Goal: Task Accomplishment & Management: Manage account settings

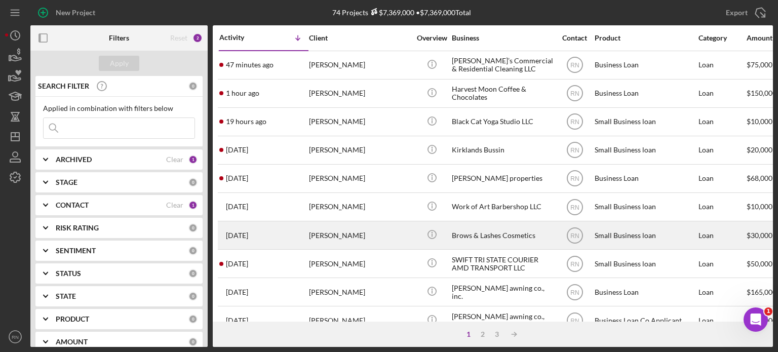
click at [340, 231] on div "[PERSON_NAME]" at bounding box center [359, 235] width 101 height 27
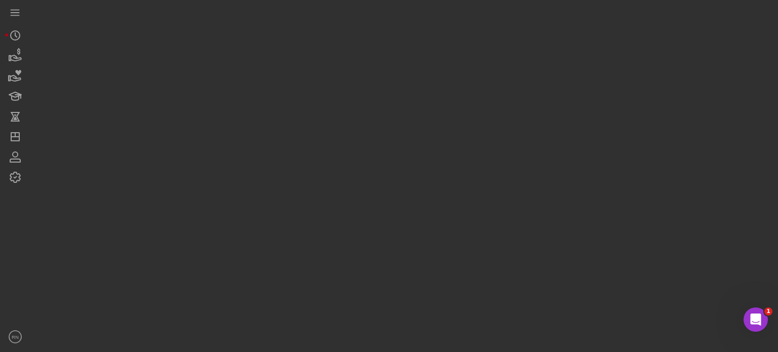
click at [340, 231] on div at bounding box center [401, 173] width 742 height 347
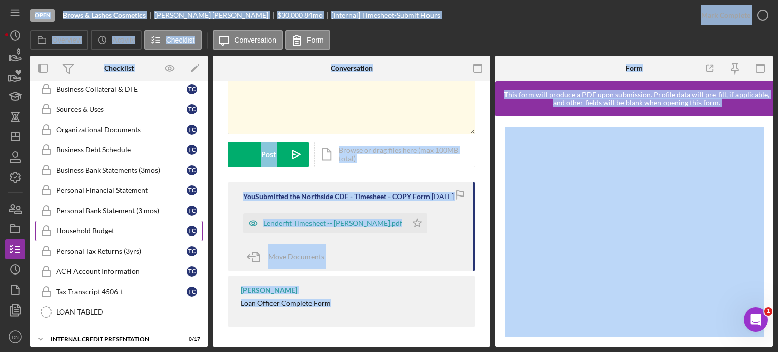
scroll to position [179, 0]
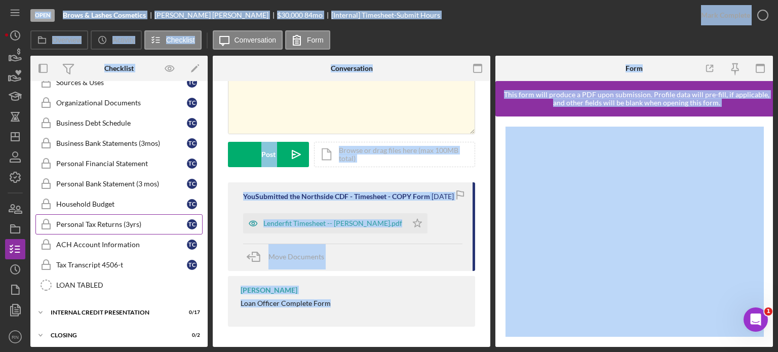
click at [138, 228] on link "Personal Tax Returns (3yrs) Personal Tax Returns (3yrs) T C" at bounding box center [118, 224] width 167 height 20
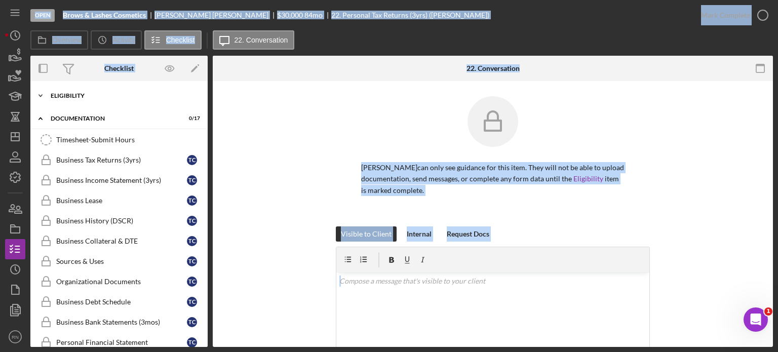
click at [85, 97] on div "Eligibility" at bounding box center [123, 96] width 144 height 6
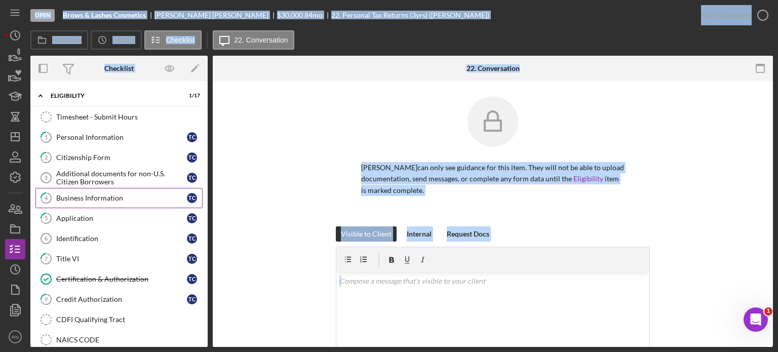
click at [100, 198] on div "Business Information" at bounding box center [121, 198] width 131 height 8
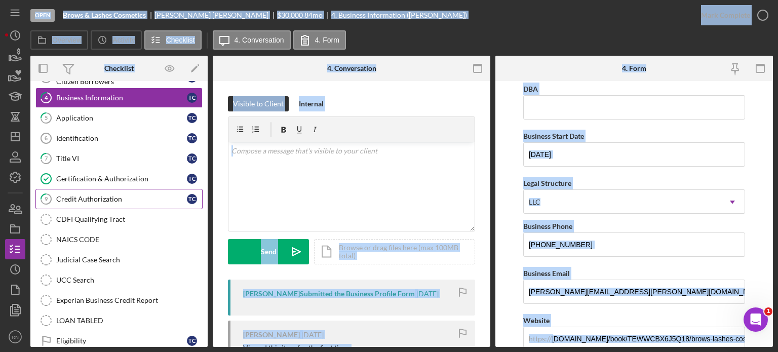
scroll to position [51, 0]
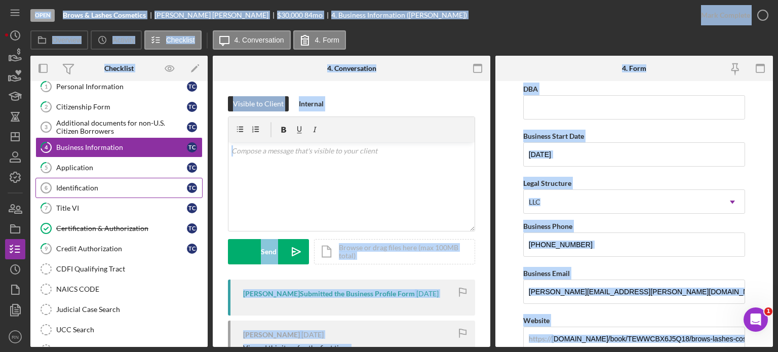
click at [105, 187] on div "Identification" at bounding box center [121, 188] width 131 height 8
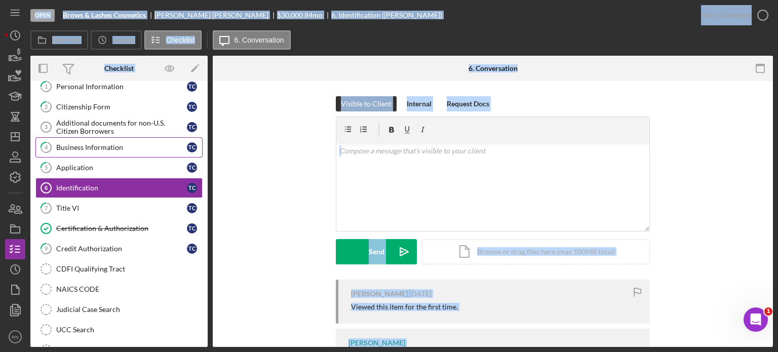
click at [132, 145] on div "Business Information" at bounding box center [121, 147] width 131 height 8
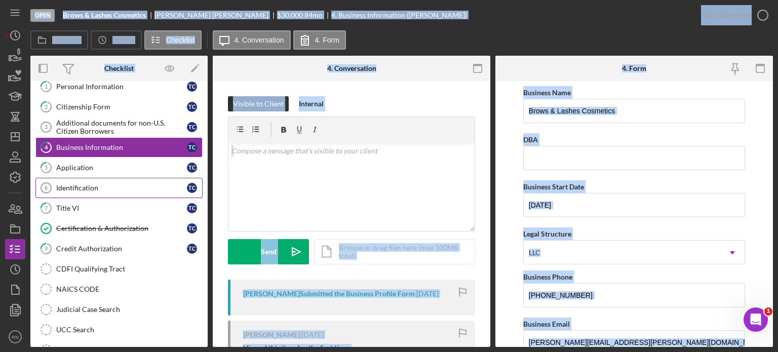
click at [119, 188] on div "Identification" at bounding box center [121, 188] width 131 height 8
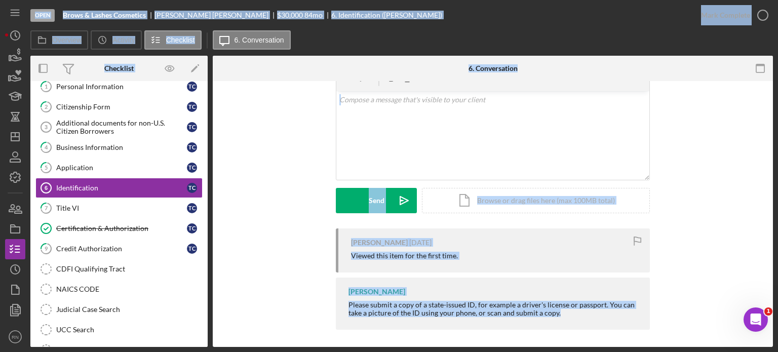
scroll to position [54, 0]
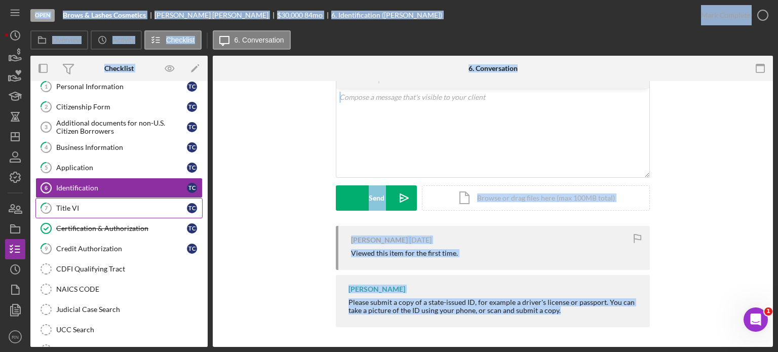
click at [101, 206] on div "Title VI" at bounding box center [121, 208] width 131 height 8
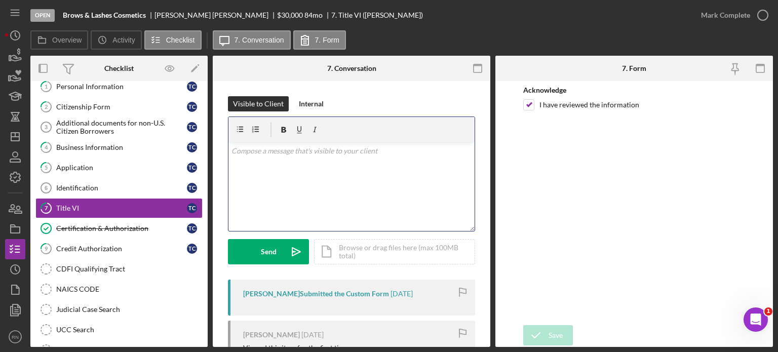
click at [333, 183] on div "v Color teal Color pink Remove color Add row above Add row below Add column bef…" at bounding box center [351, 186] width 246 height 89
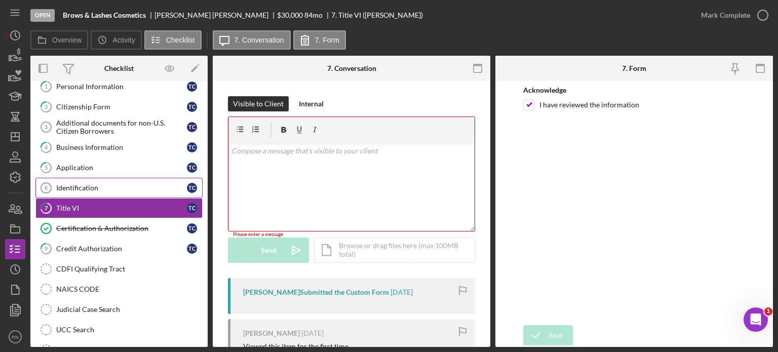
click at [75, 184] on div "Identification" at bounding box center [121, 188] width 131 height 8
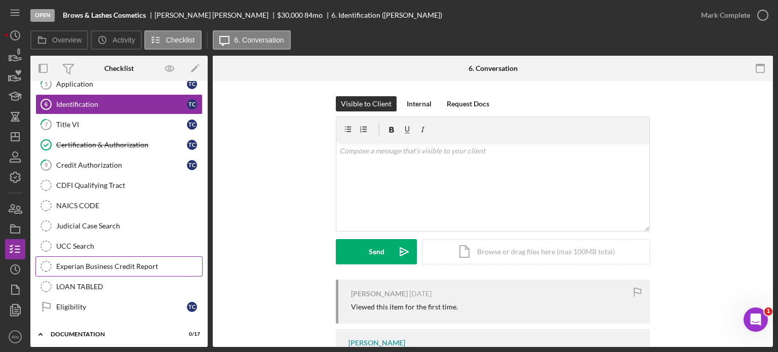
scroll to position [152, 0]
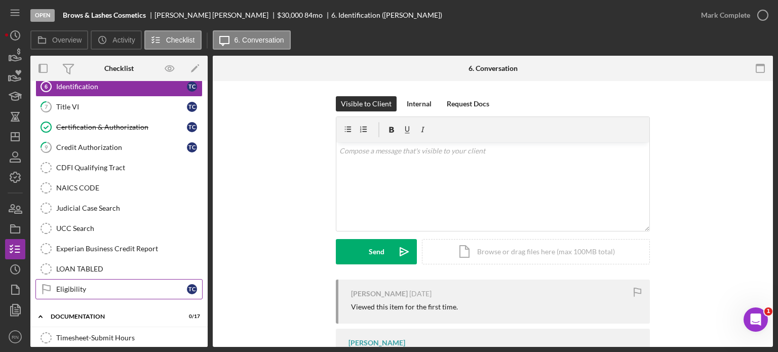
click at [91, 285] on div "Eligibility" at bounding box center [121, 289] width 131 height 8
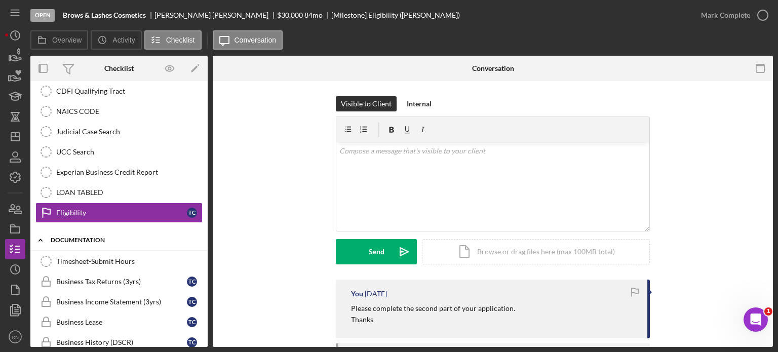
scroll to position [253, 0]
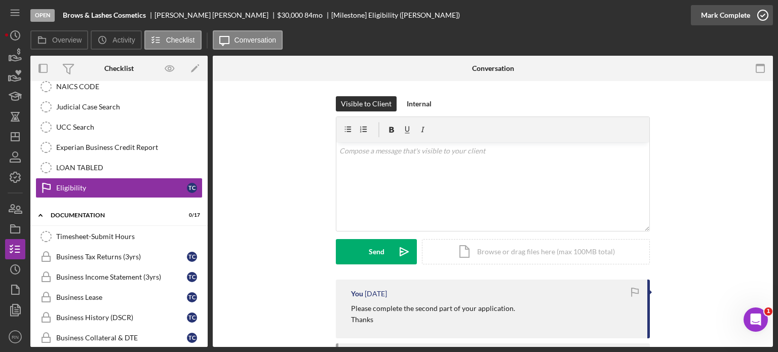
click at [764, 14] on icon "button" at bounding box center [762, 15] width 25 height 25
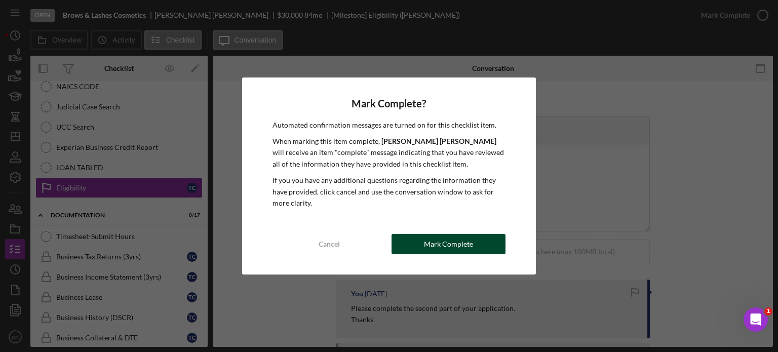
click at [451, 241] on div "Mark Complete" at bounding box center [448, 244] width 49 height 20
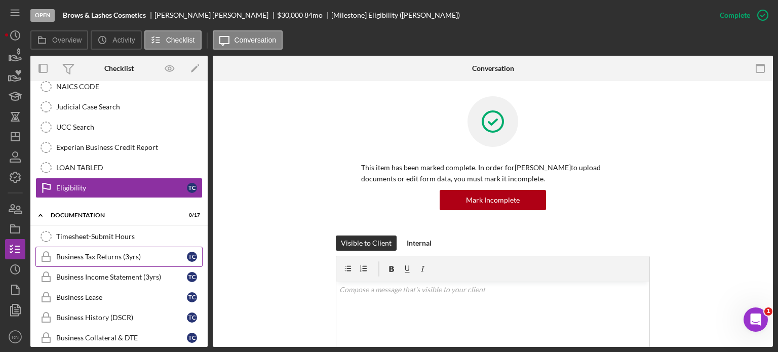
scroll to position [304, 0]
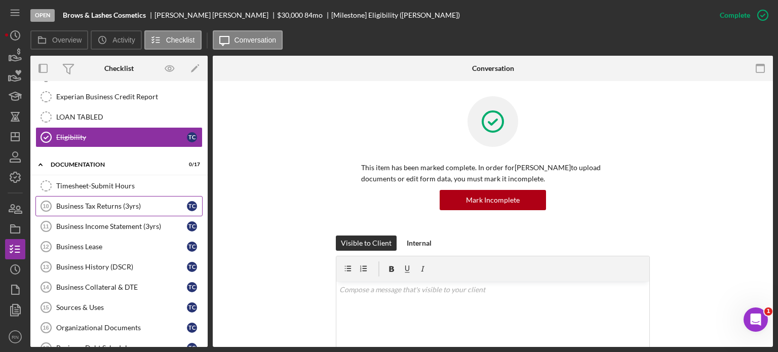
click at [120, 202] on div "Business Tax Returns (3yrs)" at bounding box center [121, 206] width 131 height 8
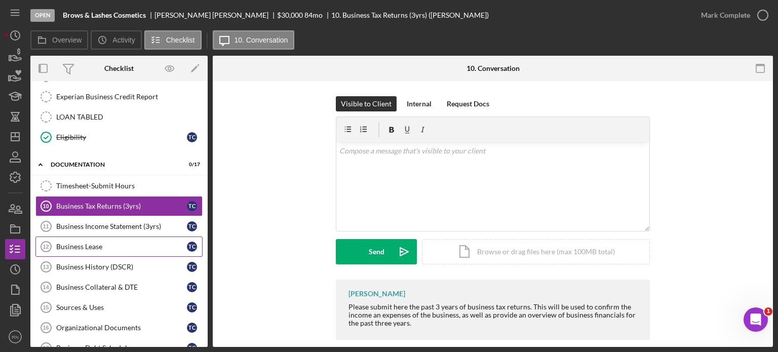
click at [122, 243] on div "Business Lease" at bounding box center [121, 247] width 131 height 8
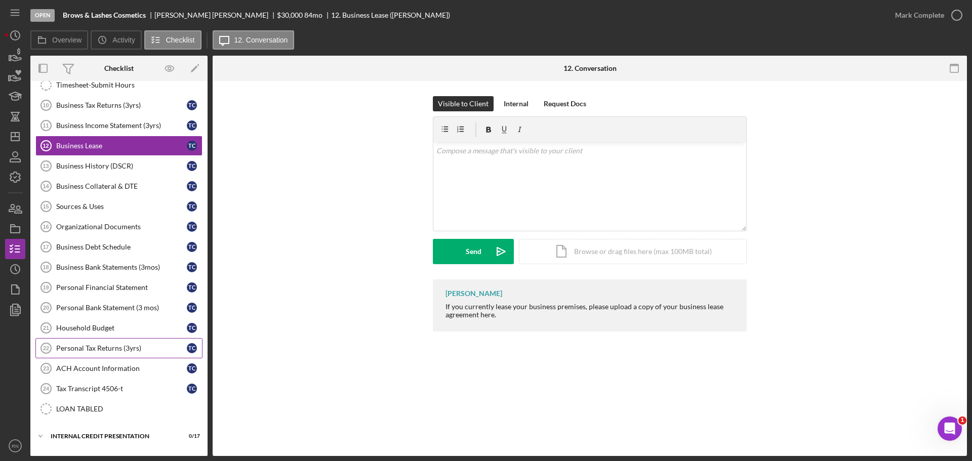
scroll to position [405, 0]
click at [15, 137] on line "button" at bounding box center [15, 137] width 8 height 0
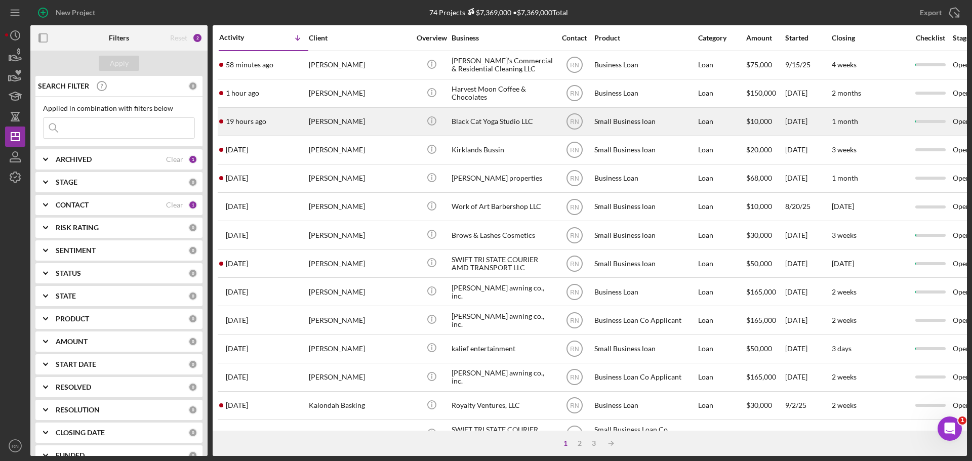
click at [471, 125] on div "Black Cat Yoga Studio LLC" at bounding box center [502, 121] width 101 height 27
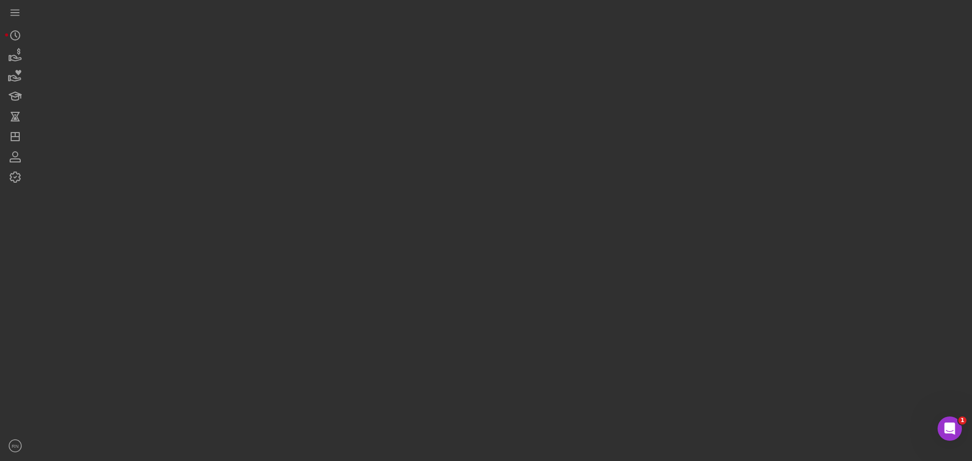
click at [471, 126] on div at bounding box center [498, 228] width 937 height 456
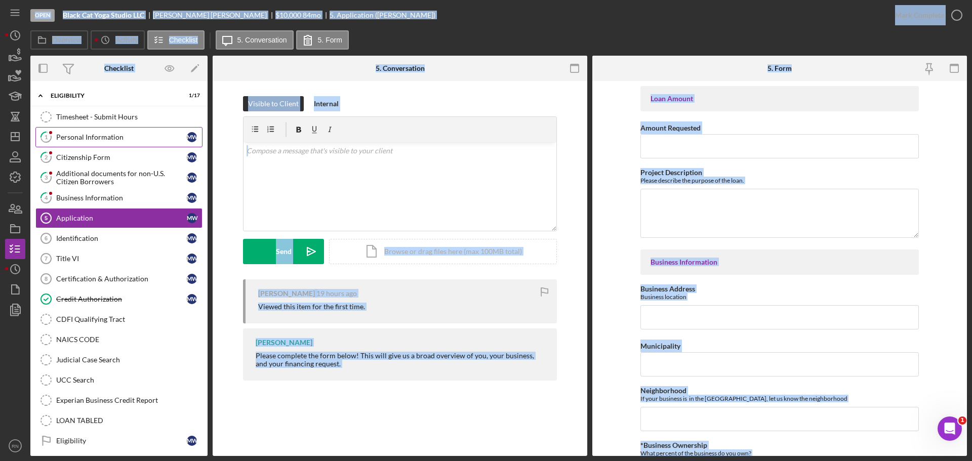
click at [132, 139] on div "Personal Information" at bounding box center [121, 137] width 131 height 8
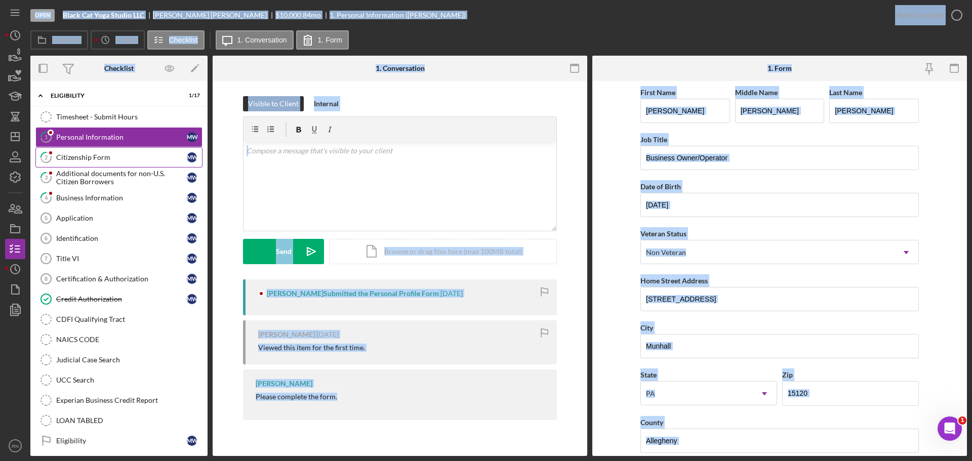
click at [123, 161] on div "Citizenship Form" at bounding box center [121, 157] width 131 height 8
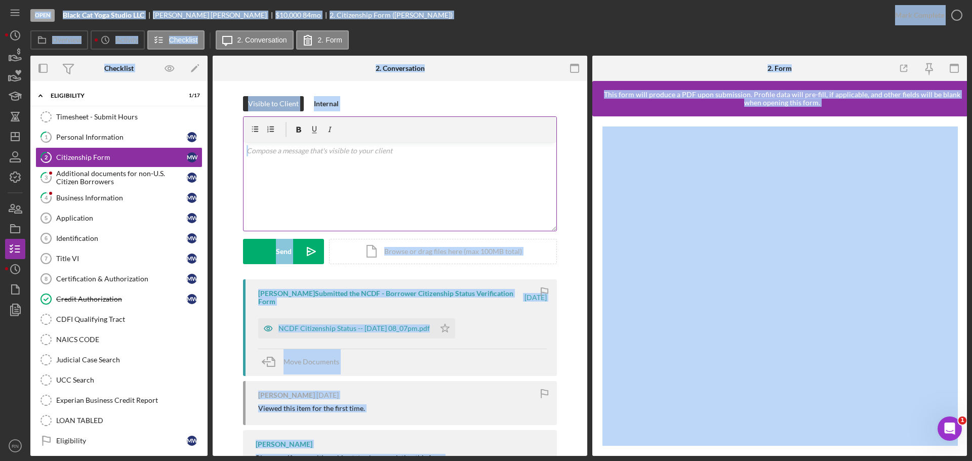
drag, startPoint x: 418, startPoint y: 118, endPoint x: 427, endPoint y: 141, distance: 24.5
click at [418, 120] on div at bounding box center [400, 129] width 313 height 25
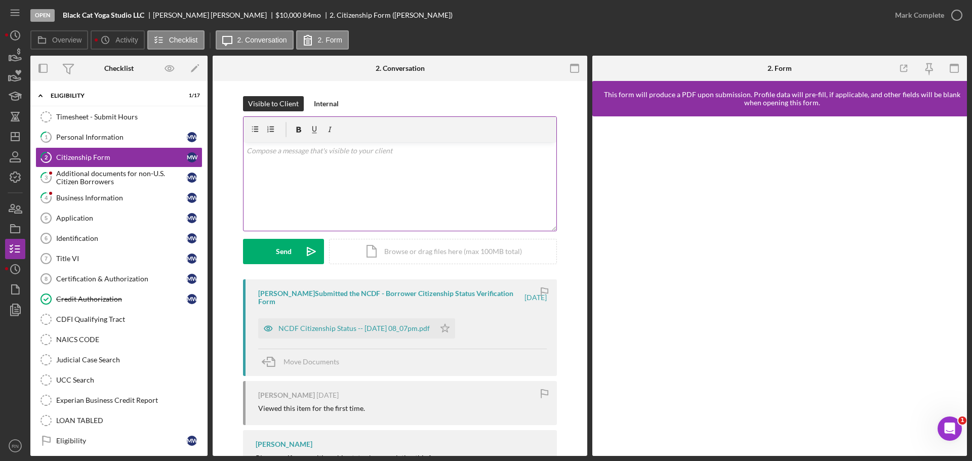
click at [440, 167] on div "v Color teal Color pink Remove color Add row above Add row below Add column bef…" at bounding box center [400, 186] width 313 height 89
click at [76, 169] on link "3 Additional documents for non-U.S. Citizen Borrowers M W" at bounding box center [118, 178] width 167 height 20
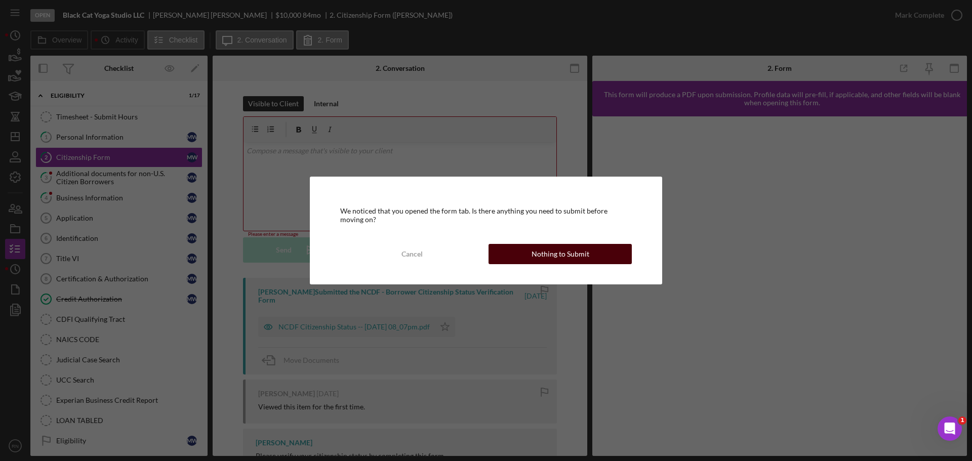
click at [514, 252] on button "Nothing to Submit" at bounding box center [560, 254] width 143 height 20
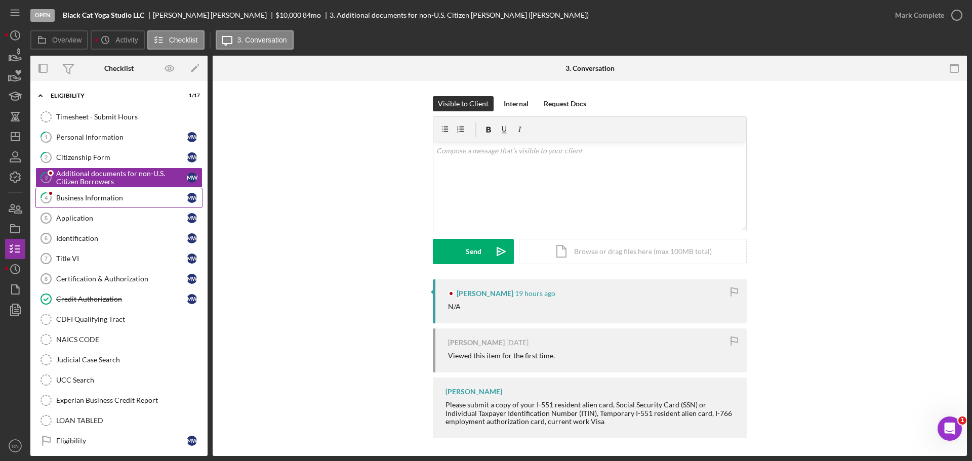
click at [71, 196] on div "Business Information" at bounding box center [121, 198] width 131 height 8
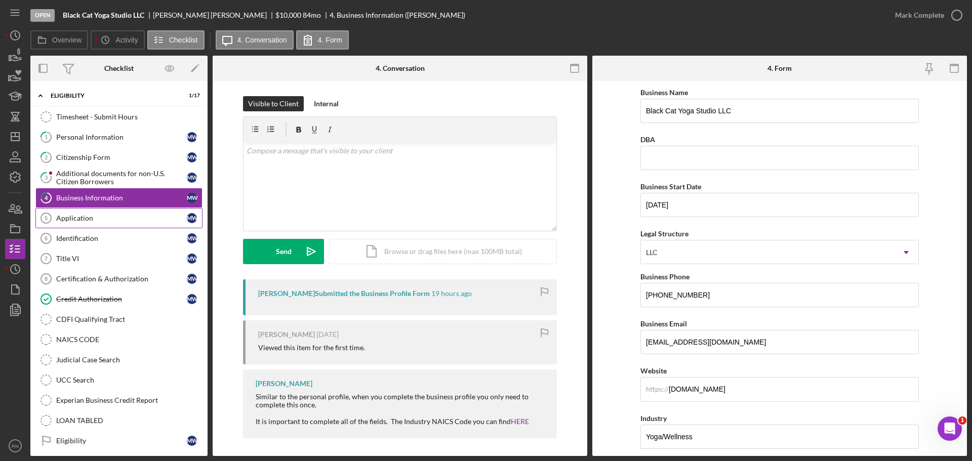
click at [92, 224] on link "Application 5 Application M W" at bounding box center [118, 218] width 167 height 20
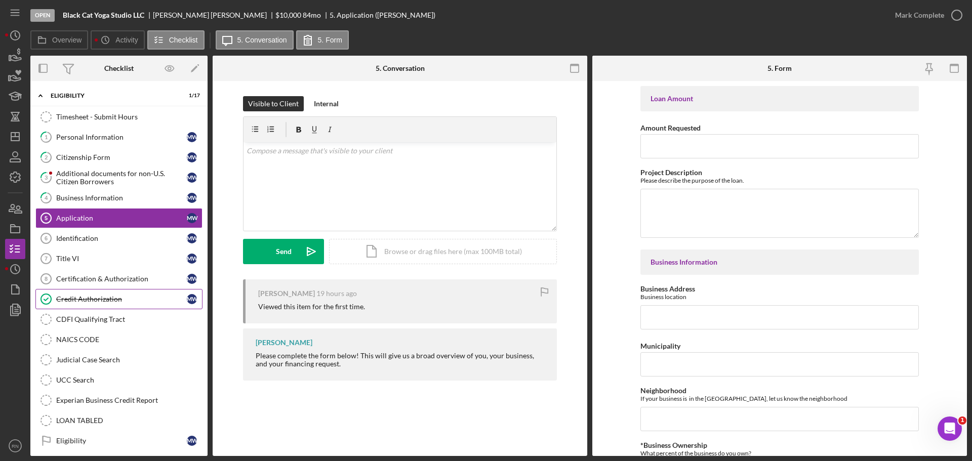
click at [106, 305] on link "Credit Authorization Credit Authorization M W" at bounding box center [118, 299] width 167 height 20
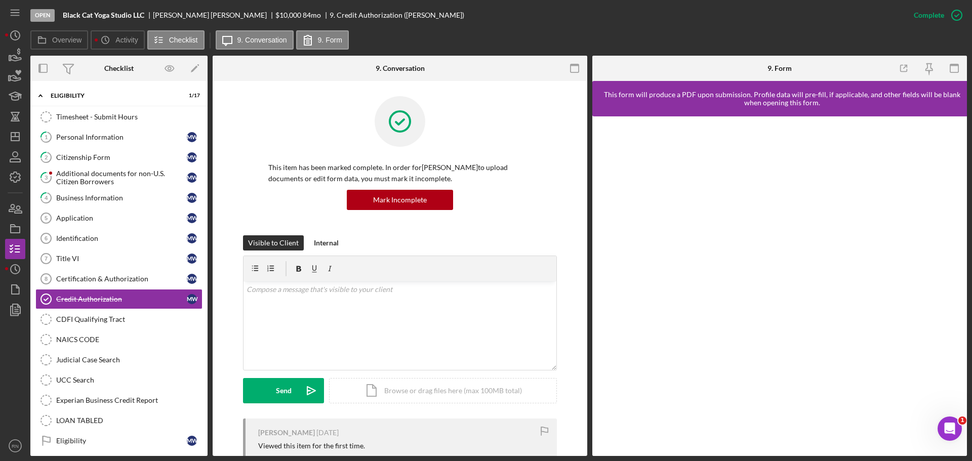
click at [268, 118] on div at bounding box center [399, 129] width 263 height 66
click at [91, 183] on div "Additional documents for non-U.S. Citizen Borrowers" at bounding box center [121, 178] width 131 height 16
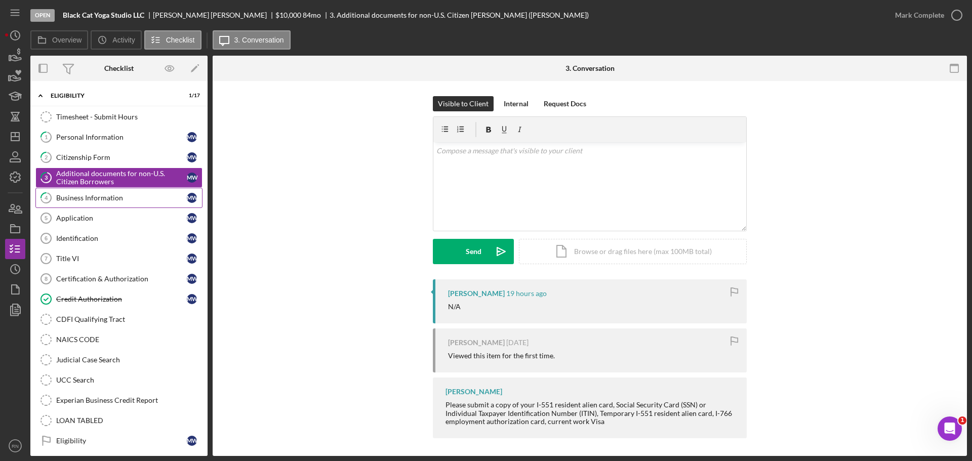
click at [88, 196] on div "Business Information" at bounding box center [121, 198] width 131 height 8
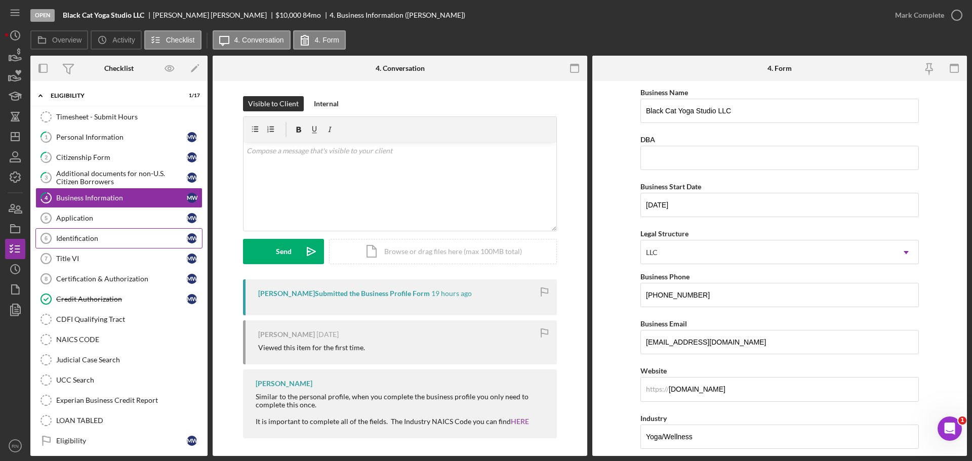
click at [87, 242] on div "Identification" at bounding box center [121, 238] width 131 height 8
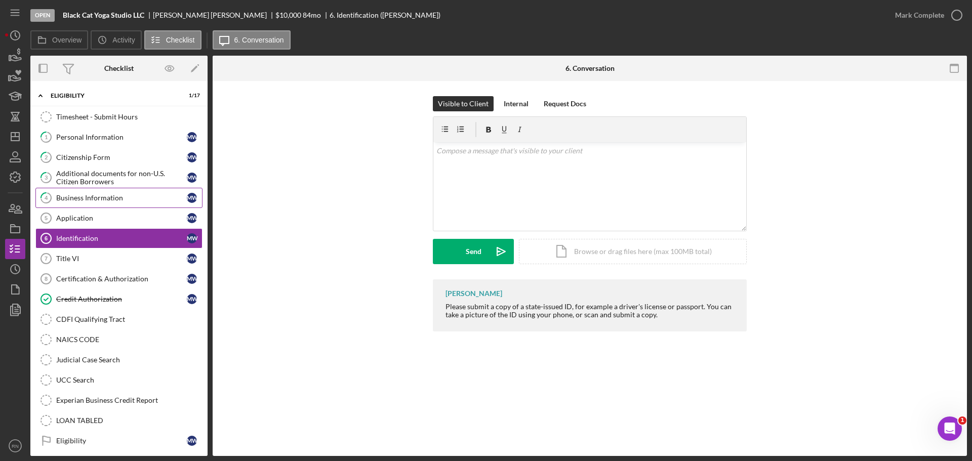
click at [119, 198] on div "Business Information" at bounding box center [121, 198] width 131 height 8
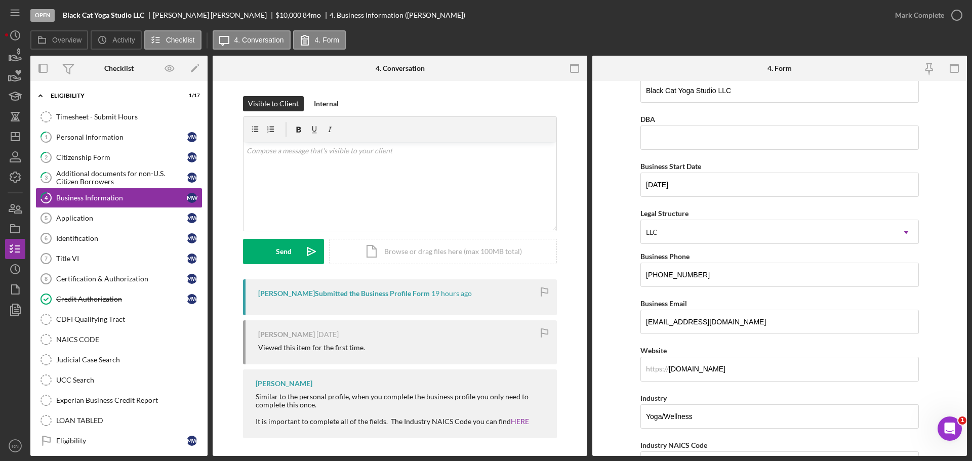
scroll to position [51, 0]
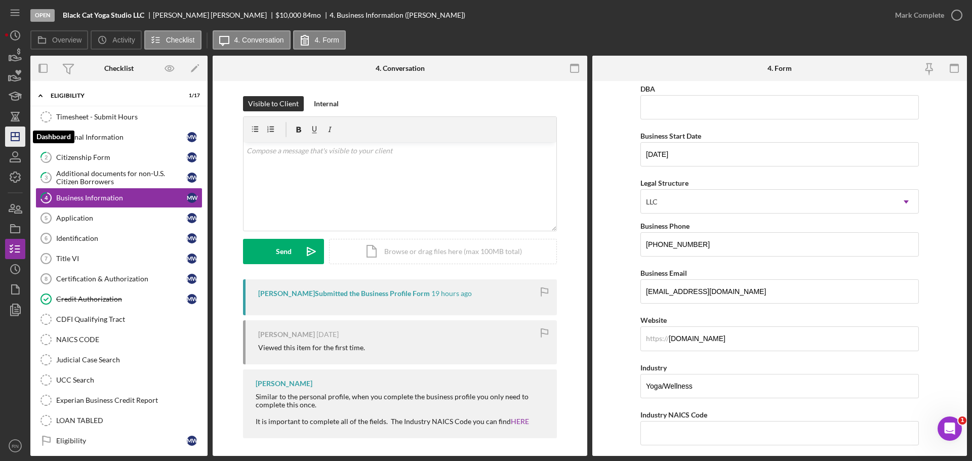
click at [10, 141] on icon "Icon/Dashboard" at bounding box center [15, 136] width 25 height 25
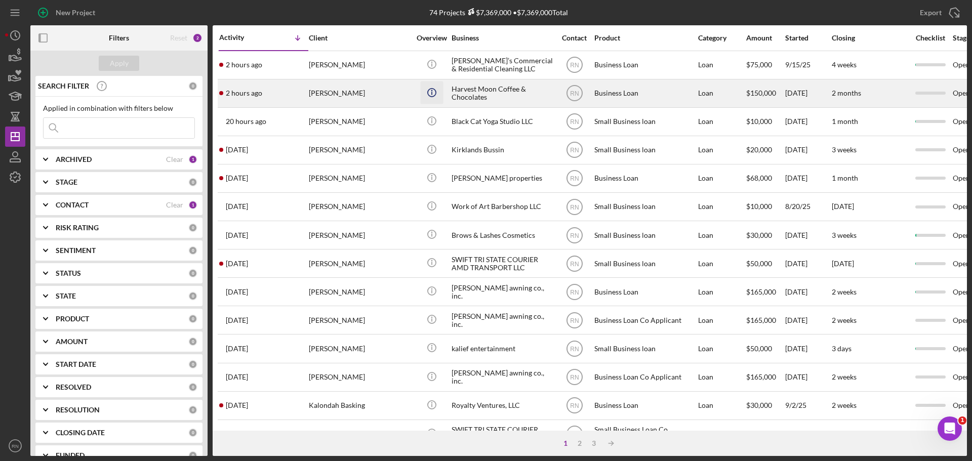
click at [425, 95] on icon "Icon/Info" at bounding box center [431, 92] width 23 height 23
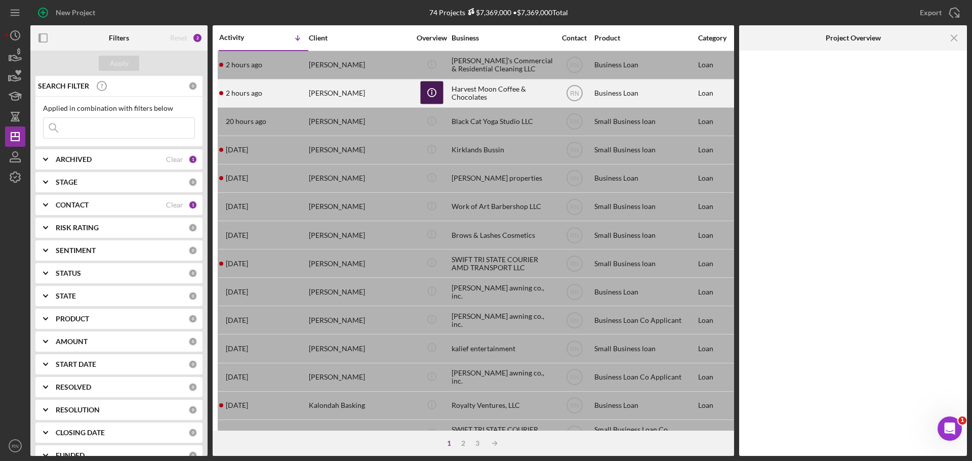
click at [425, 95] on icon "Icon/Info" at bounding box center [431, 92] width 23 height 23
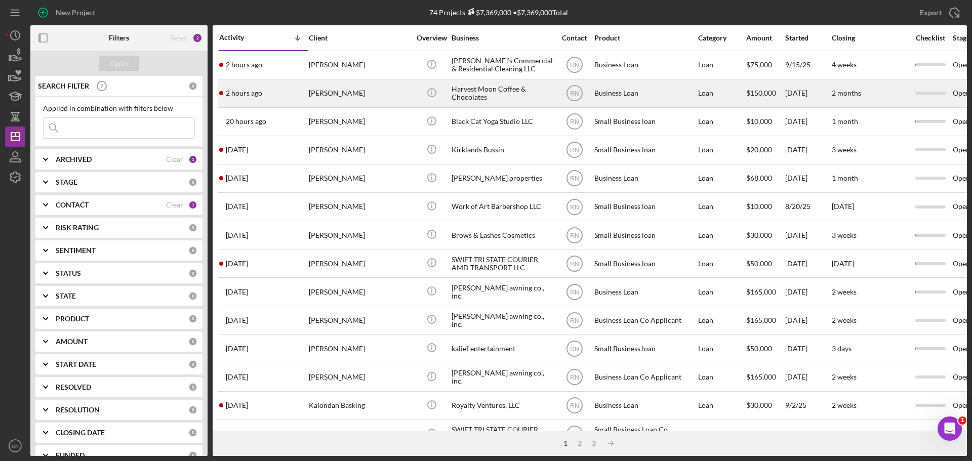
click at [337, 92] on div "[PERSON_NAME]" at bounding box center [359, 93] width 101 height 27
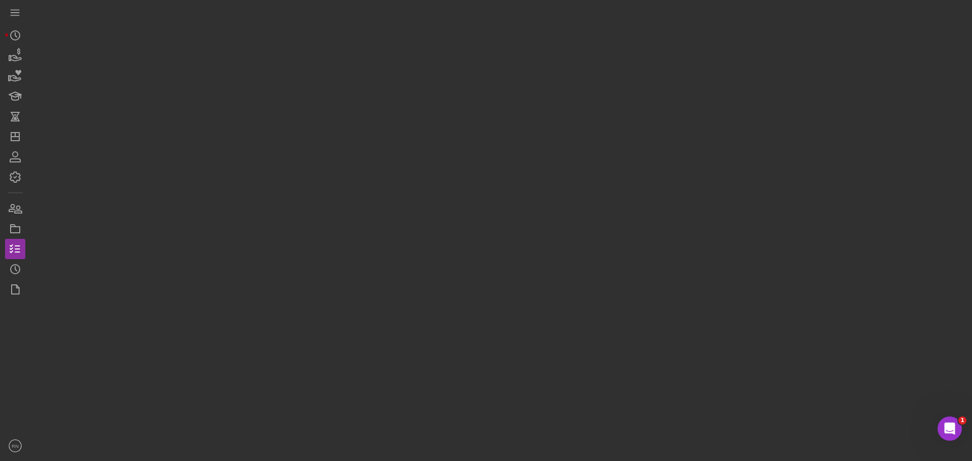
click at [337, 90] on div at bounding box center [498, 228] width 937 height 456
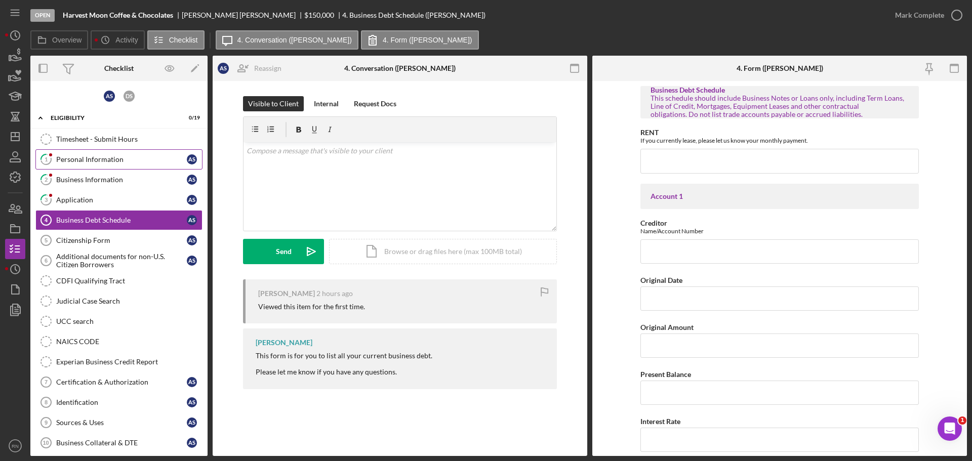
click at [109, 160] on div "Personal Information" at bounding box center [121, 159] width 131 height 8
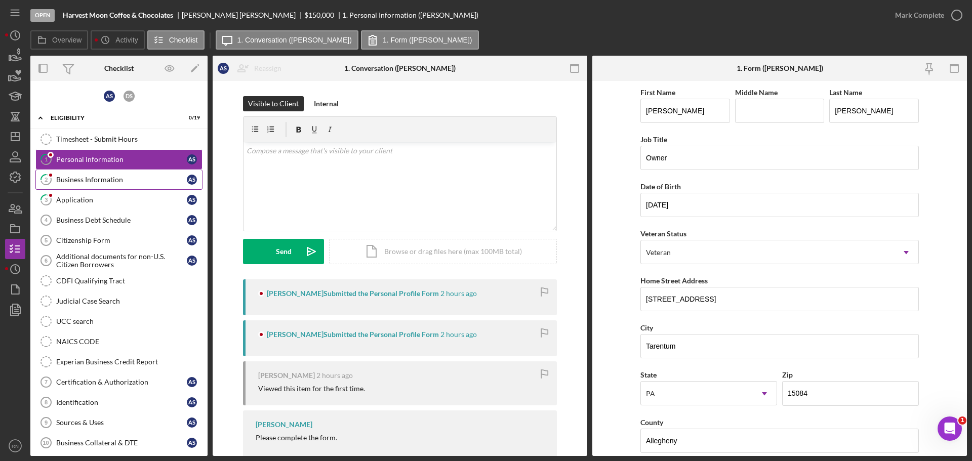
click at [107, 179] on div "Business Information" at bounding box center [121, 180] width 131 height 8
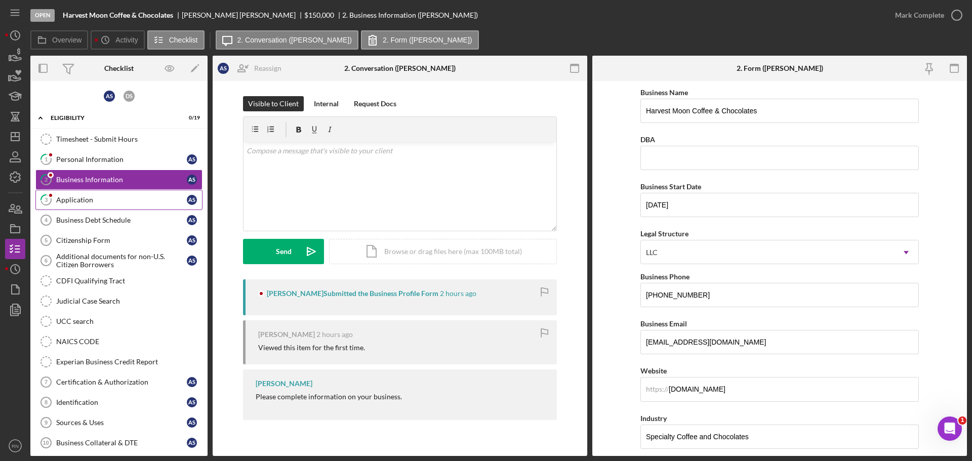
click at [85, 198] on div "Application" at bounding box center [121, 200] width 131 height 8
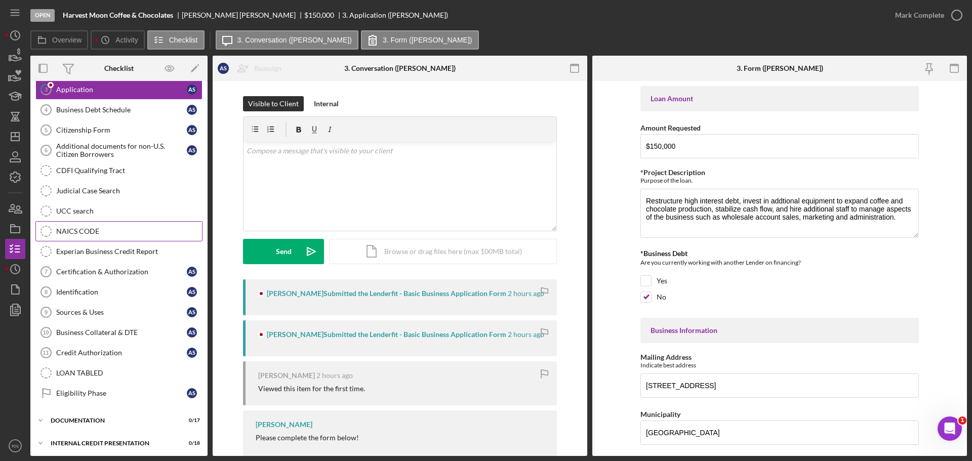
scroll to position [113, 0]
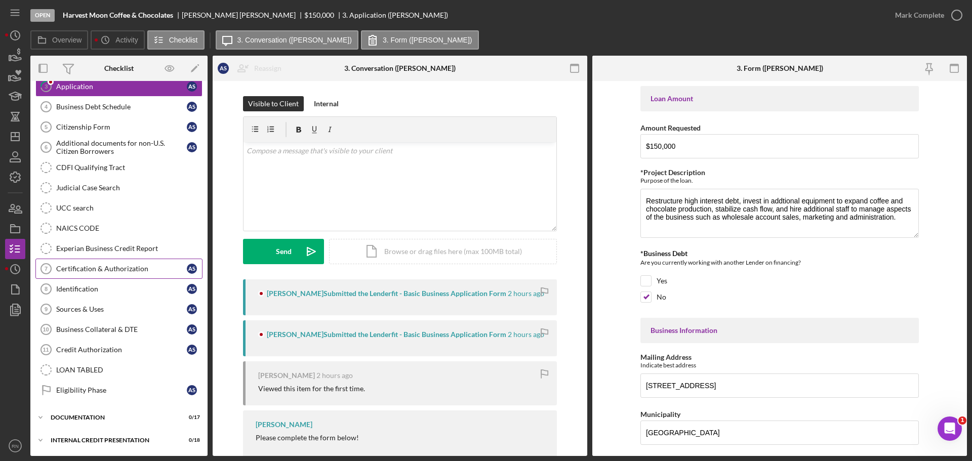
click at [129, 265] on div "Certification & Authorization" at bounding box center [121, 269] width 131 height 8
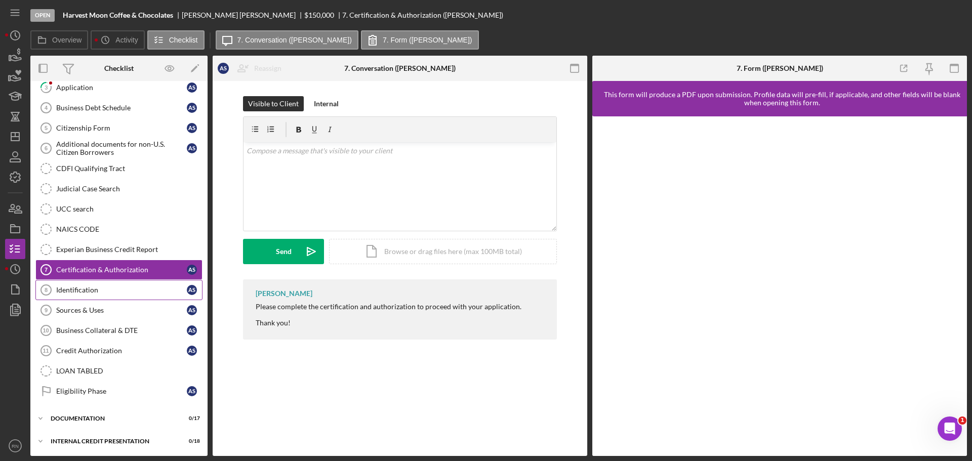
scroll to position [113, 0]
click at [103, 289] on div "Identification" at bounding box center [121, 289] width 131 height 8
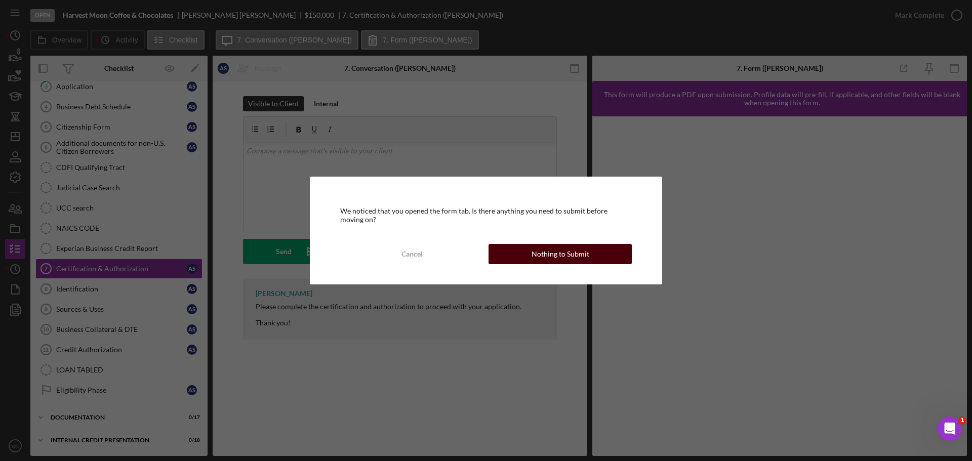
click at [533, 259] on button "Nothing to Submit" at bounding box center [560, 254] width 143 height 20
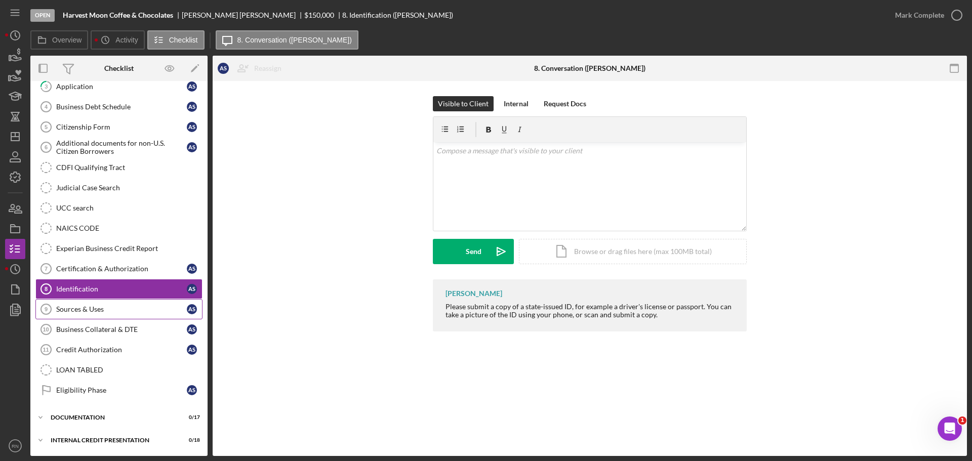
click at [144, 307] on div "Sources & Uses" at bounding box center [121, 309] width 131 height 8
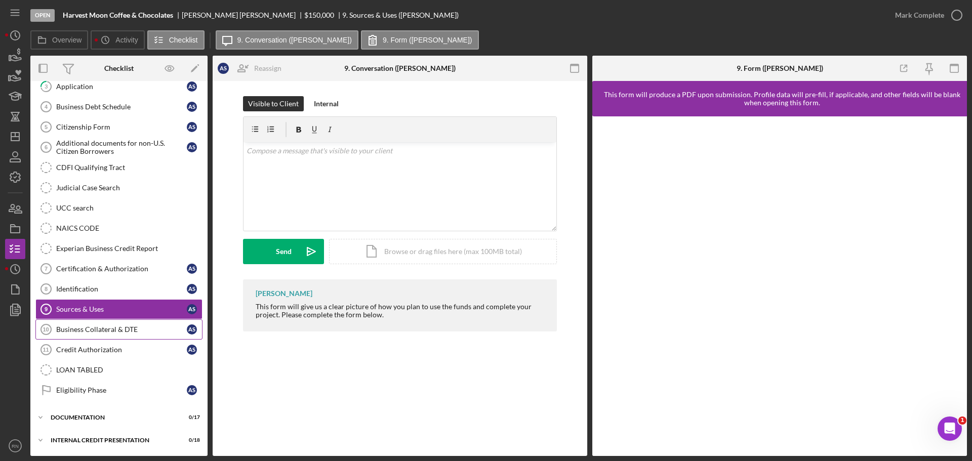
click at [139, 334] on div "Business Collateral & DTE" at bounding box center [121, 330] width 131 height 8
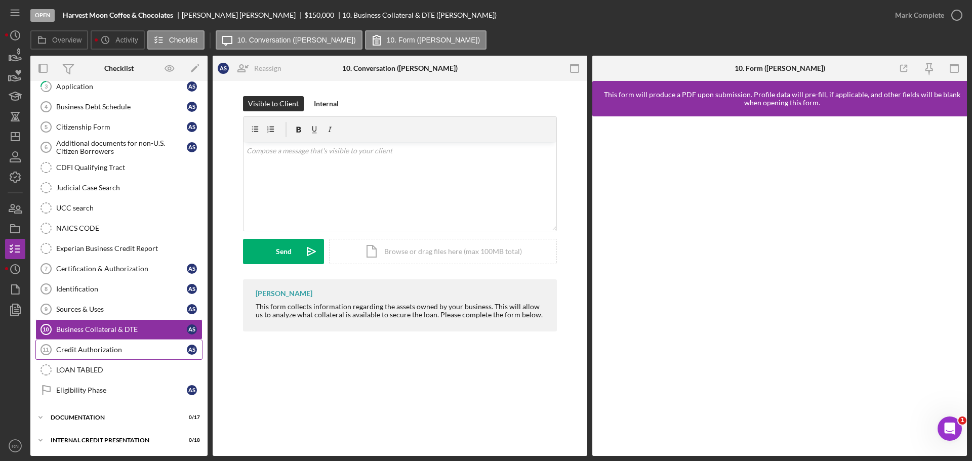
drag, startPoint x: 124, startPoint y: 348, endPoint x: 136, endPoint y: 346, distance: 12.8
click at [123, 349] on div "Credit Authorization" at bounding box center [121, 350] width 131 height 8
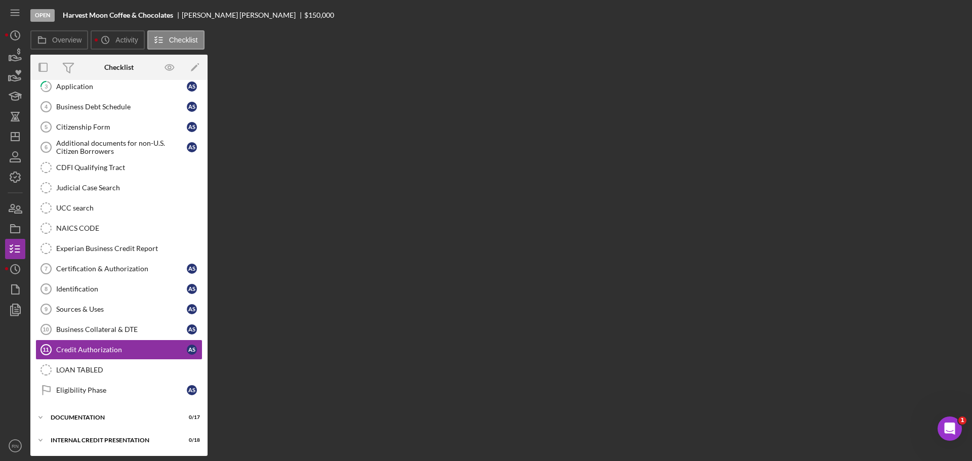
scroll to position [113, 0]
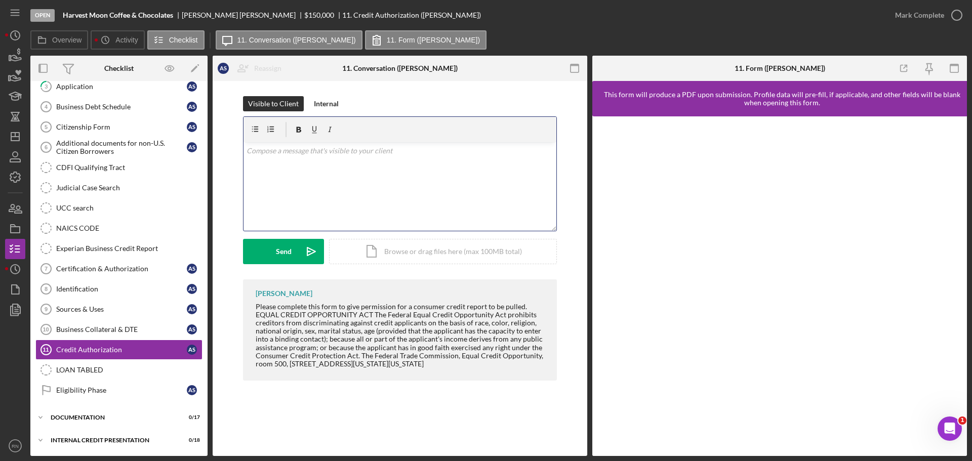
click at [302, 161] on div "v Color teal Color pink Remove color Add row above Add row below Add column bef…" at bounding box center [400, 186] width 313 height 89
click at [286, 253] on div "Send" at bounding box center [284, 251] width 16 height 25
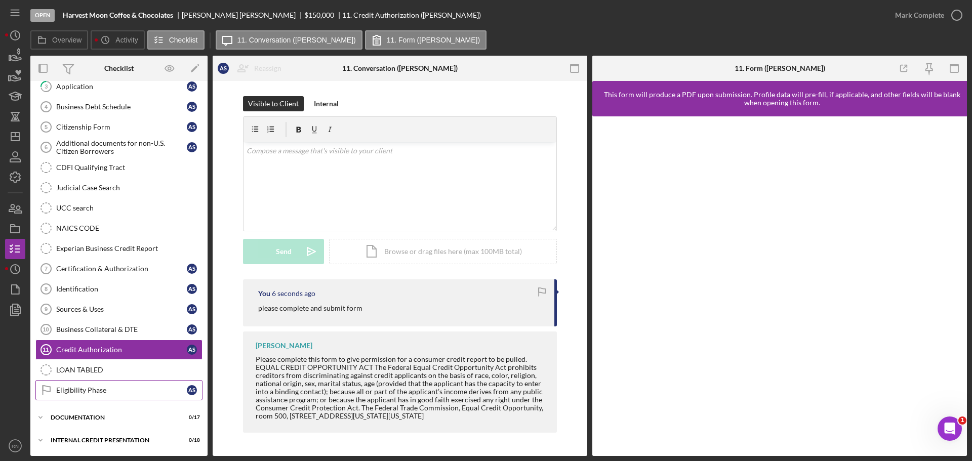
click at [99, 351] on div "Eligibility Phase" at bounding box center [121, 390] width 131 height 8
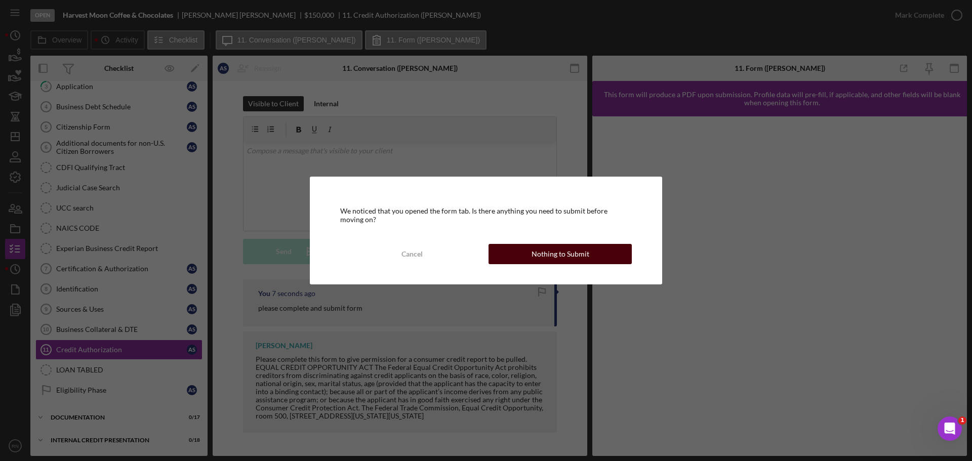
click at [531, 255] on button "Nothing to Submit" at bounding box center [560, 254] width 143 height 20
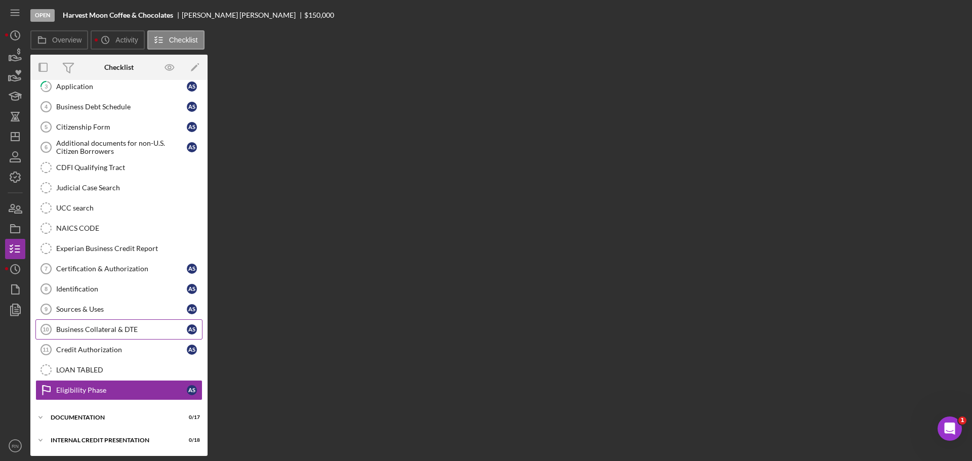
scroll to position [113, 0]
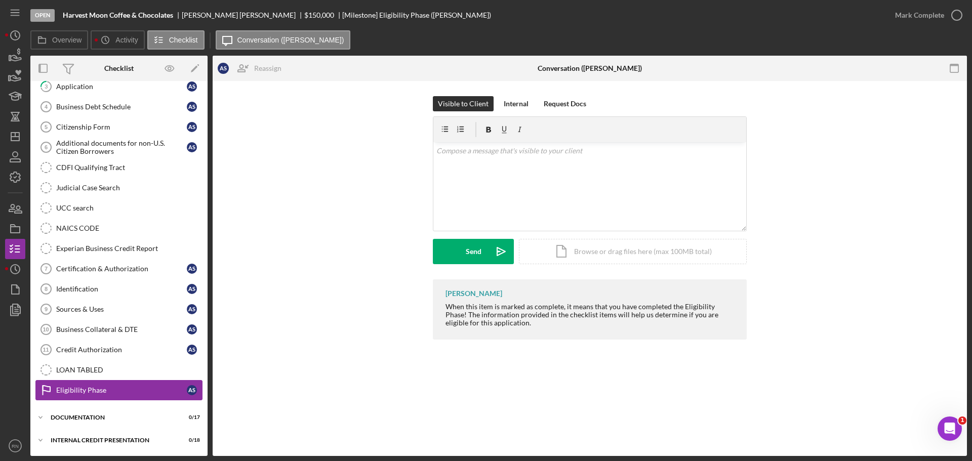
click at [98, 351] on div "Eligibility Phase" at bounding box center [121, 390] width 131 height 8
click at [777, 14] on icon "button" at bounding box center [956, 15] width 25 height 25
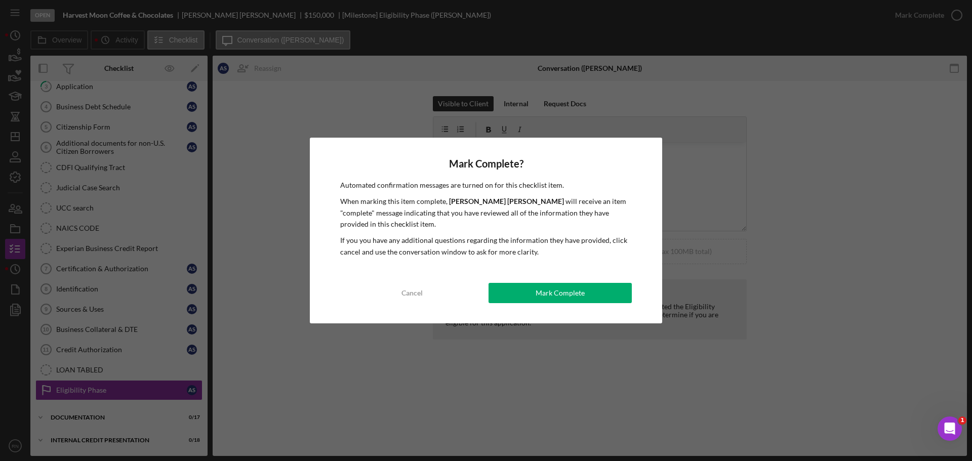
click at [532, 293] on button "Mark Complete" at bounding box center [560, 293] width 143 height 20
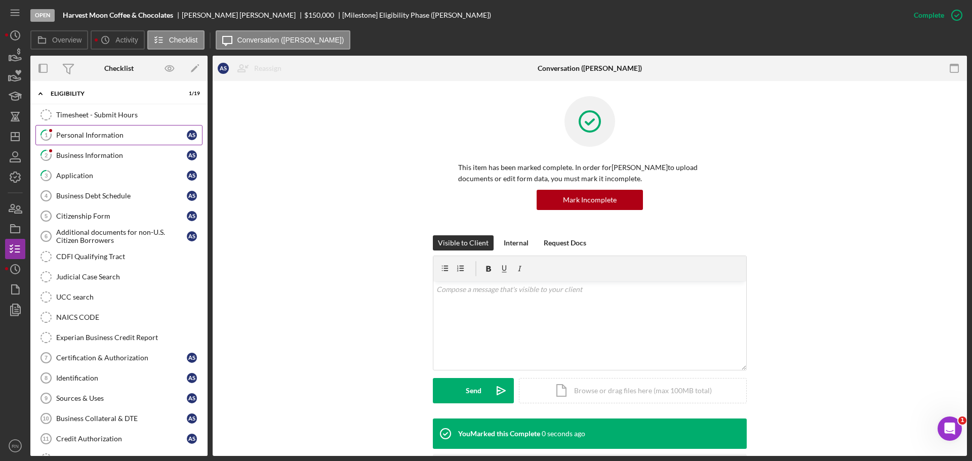
scroll to position [0, 0]
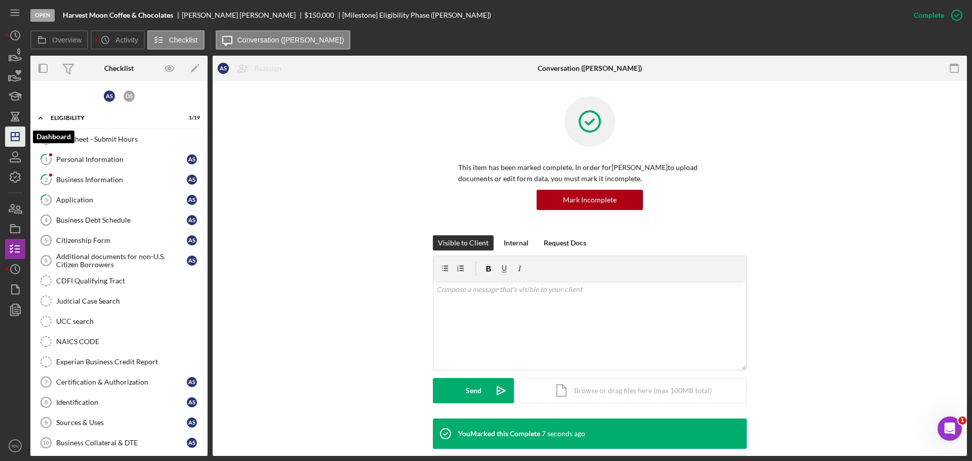
click at [15, 136] on line "button" at bounding box center [15, 135] width 0 height 4
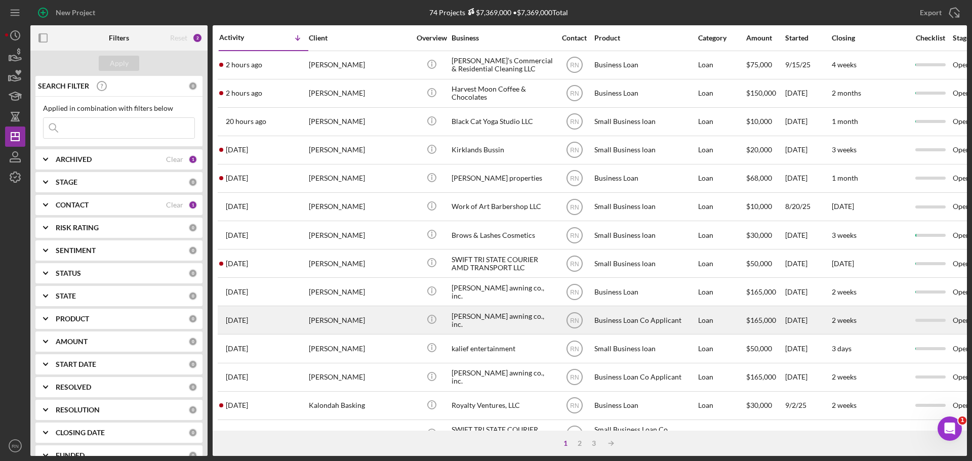
click at [330, 321] on div "[PERSON_NAME]" at bounding box center [359, 320] width 101 height 27
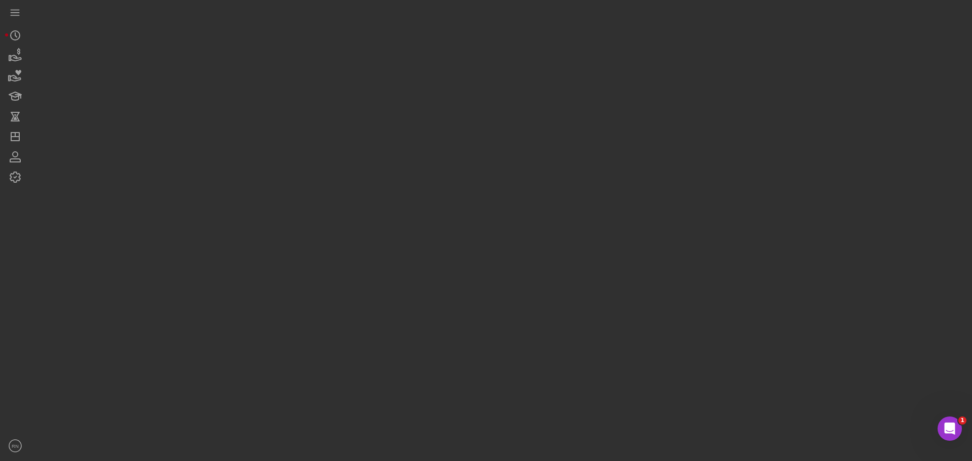
click at [330, 321] on div at bounding box center [498, 228] width 937 height 456
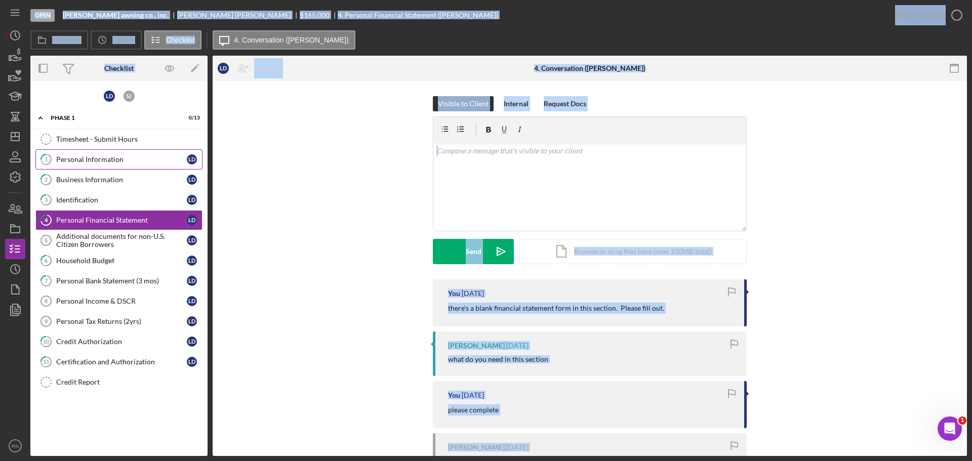
click at [102, 163] on div "Personal Information" at bounding box center [121, 159] width 131 height 8
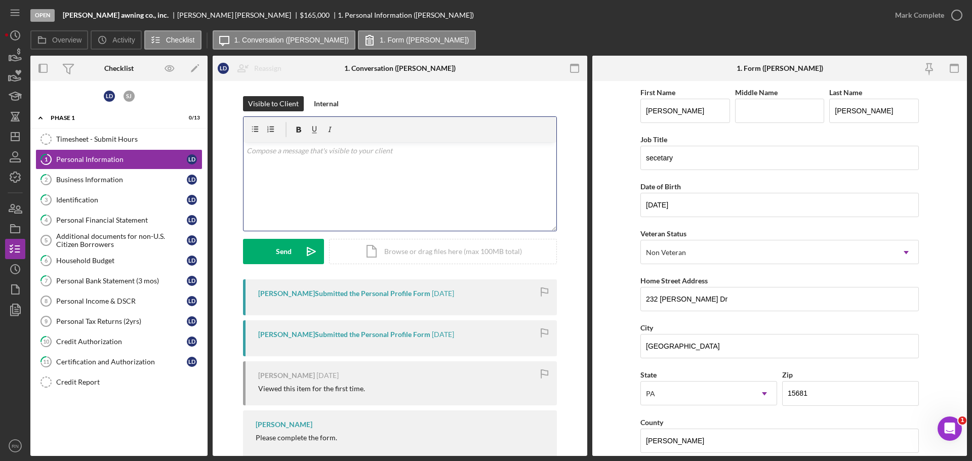
click at [516, 188] on div "v Color teal Color pink Remove color Add row above Add row below Add column bef…" at bounding box center [400, 186] width 313 height 89
click at [16, 141] on polygon "button" at bounding box center [15, 137] width 8 height 8
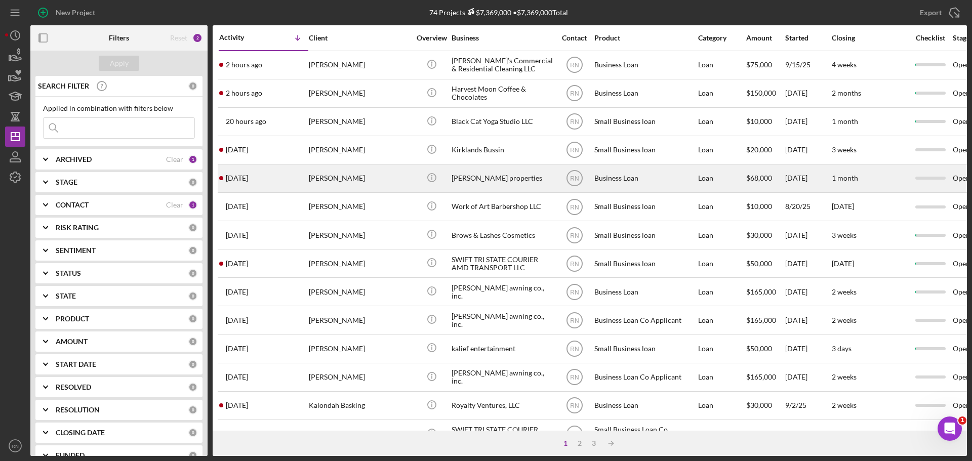
click at [478, 181] on div "[PERSON_NAME] properties" at bounding box center [502, 178] width 101 height 27
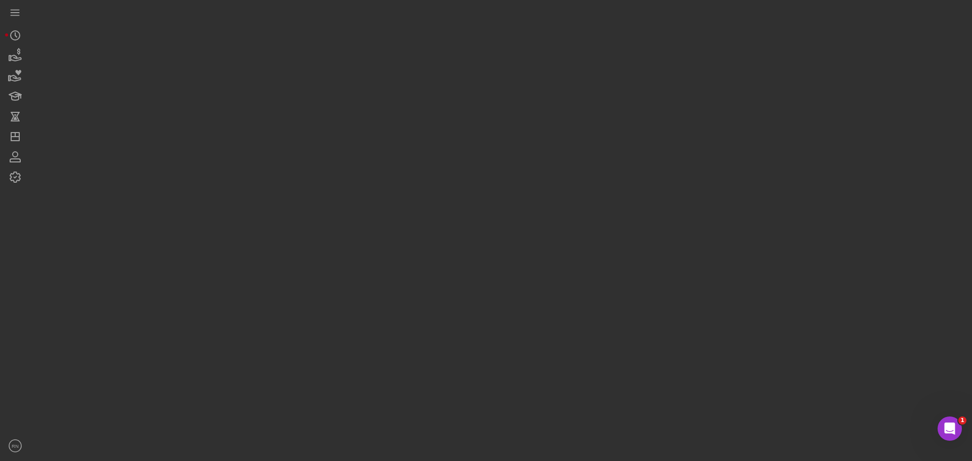
click at [478, 181] on div at bounding box center [498, 228] width 937 height 456
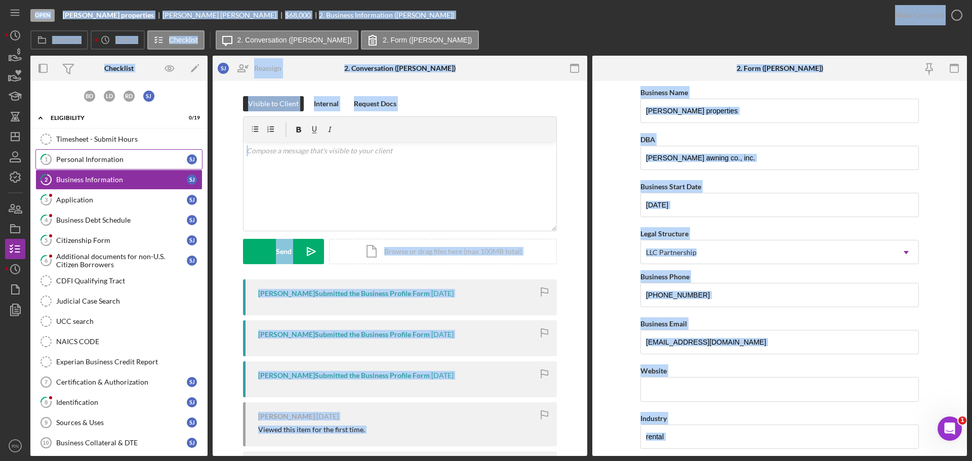
click at [93, 159] on div "Personal Information" at bounding box center [121, 159] width 131 height 8
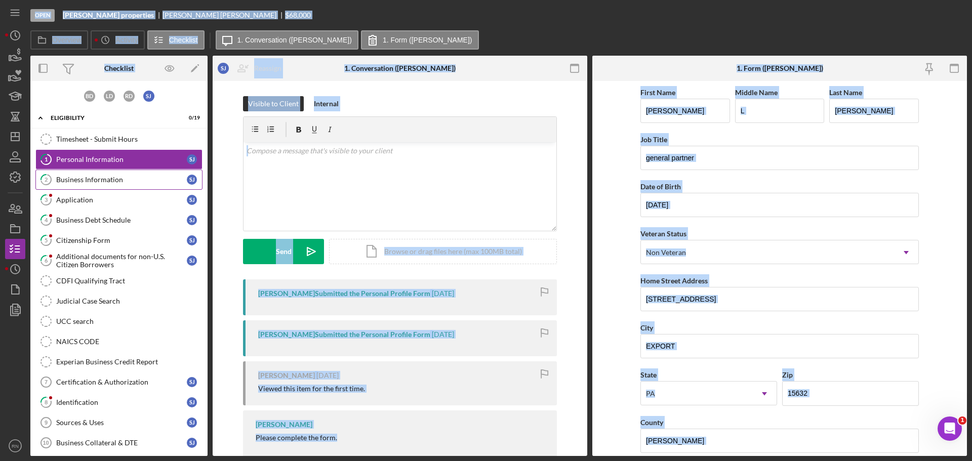
click at [99, 187] on link "2 Business Information [PERSON_NAME]" at bounding box center [118, 180] width 167 height 20
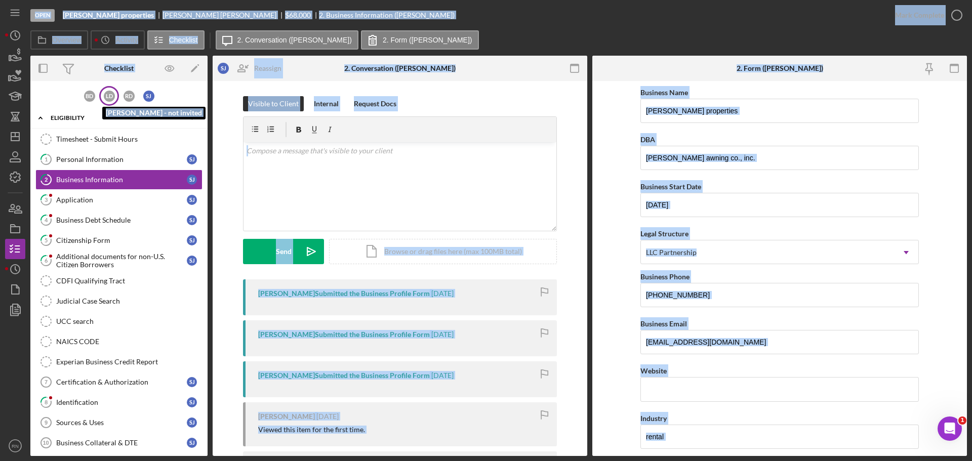
click at [104, 96] on div "[PERSON_NAME]" at bounding box center [109, 96] width 11 height 11
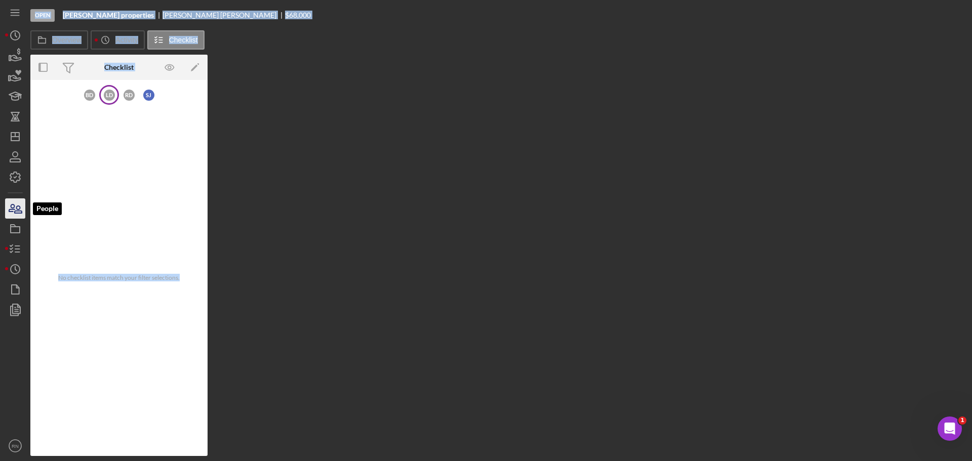
click at [20, 206] on icon "button" at bounding box center [15, 208] width 25 height 25
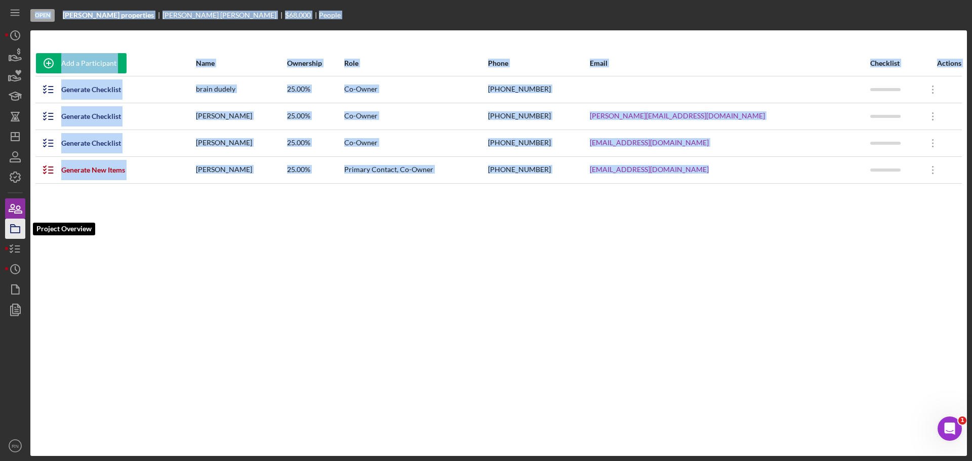
click at [16, 228] on icon "button" at bounding box center [15, 228] width 25 height 25
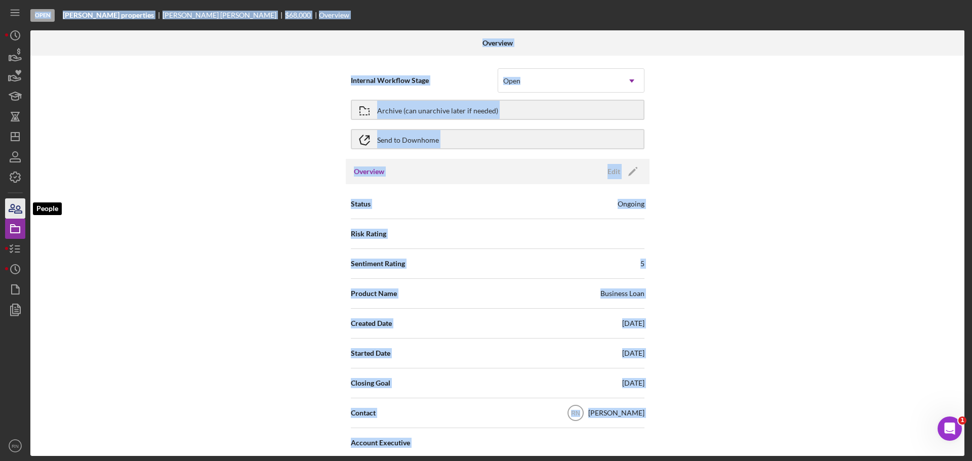
click at [12, 208] on icon "button" at bounding box center [12, 208] width 6 height 7
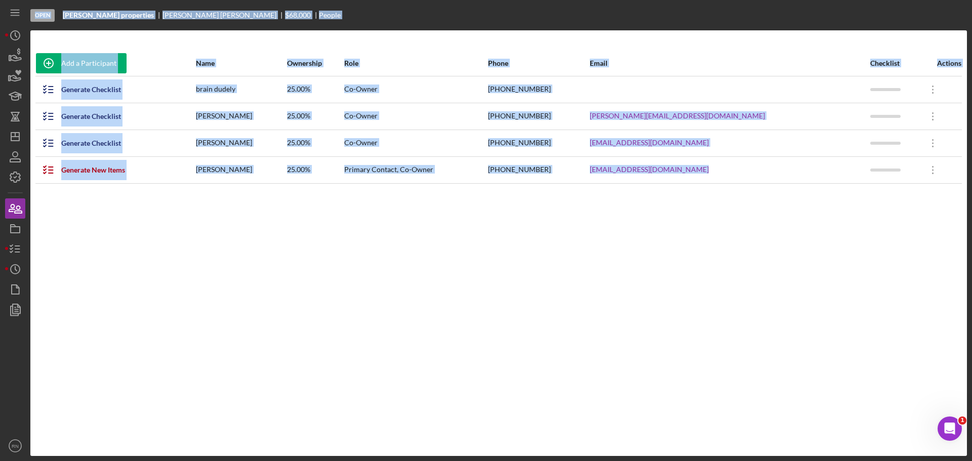
click at [123, 216] on div "Add a Participant Name Ownership Role Phone Email Checklist Actions Generate Ch…" at bounding box center [498, 243] width 937 height 385
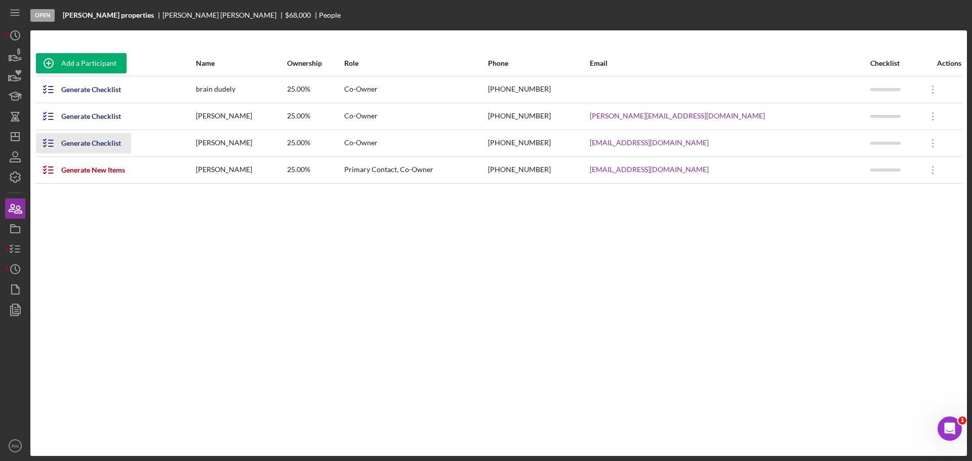
click at [89, 144] on div "Generate Checklist" at bounding box center [91, 143] width 60 height 20
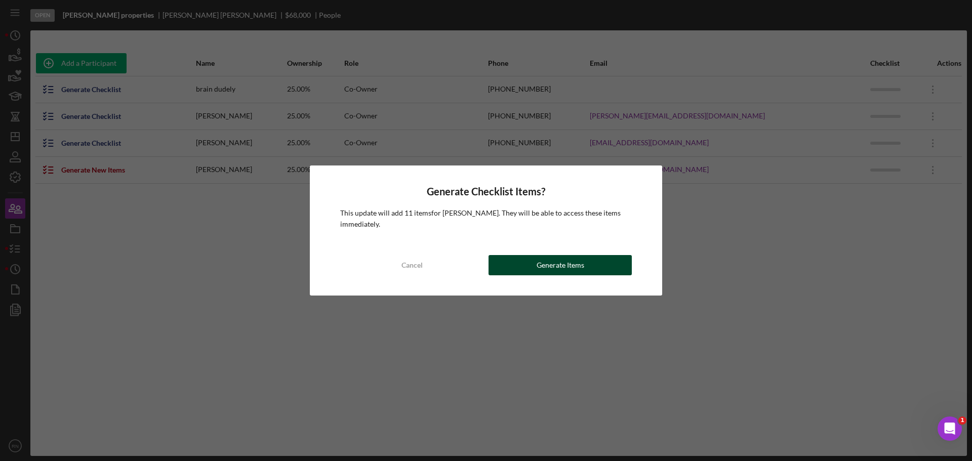
click at [570, 263] on div "Generate Items" at bounding box center [561, 265] width 48 height 20
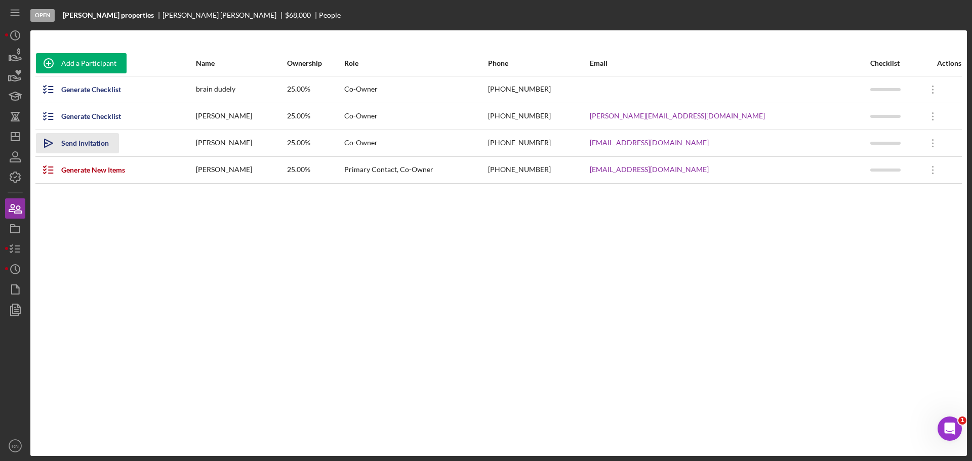
click at [90, 142] on div "Send Invitation" at bounding box center [85, 143] width 48 height 20
click at [81, 119] on div "Generate Checklist" at bounding box center [91, 116] width 60 height 20
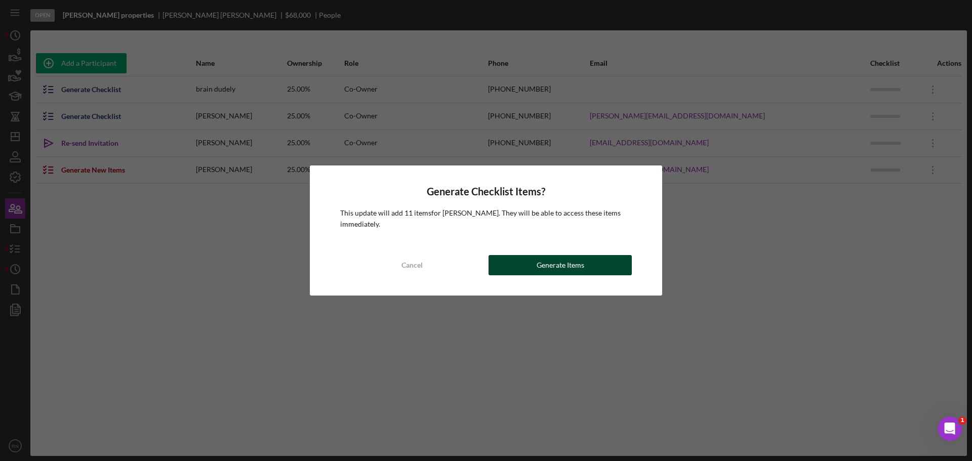
click at [559, 266] on div "Generate Items" at bounding box center [561, 265] width 48 height 20
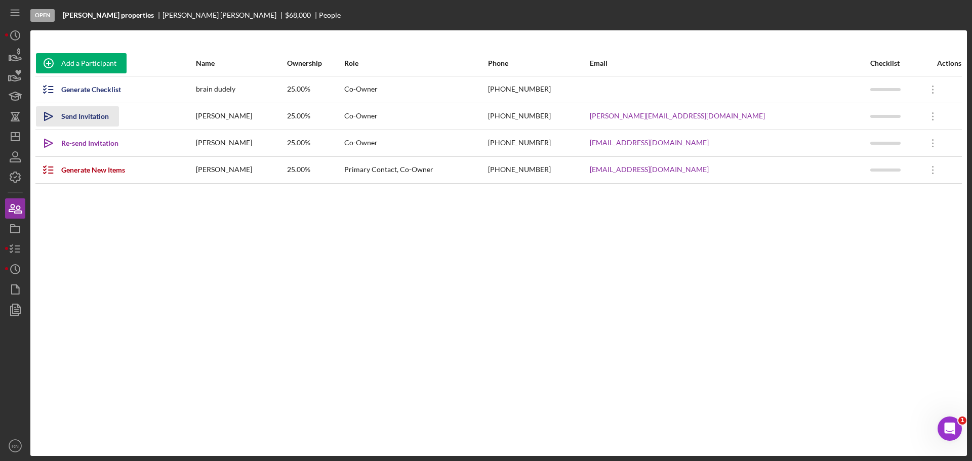
click at [98, 116] on div "Send Invitation" at bounding box center [85, 116] width 48 height 20
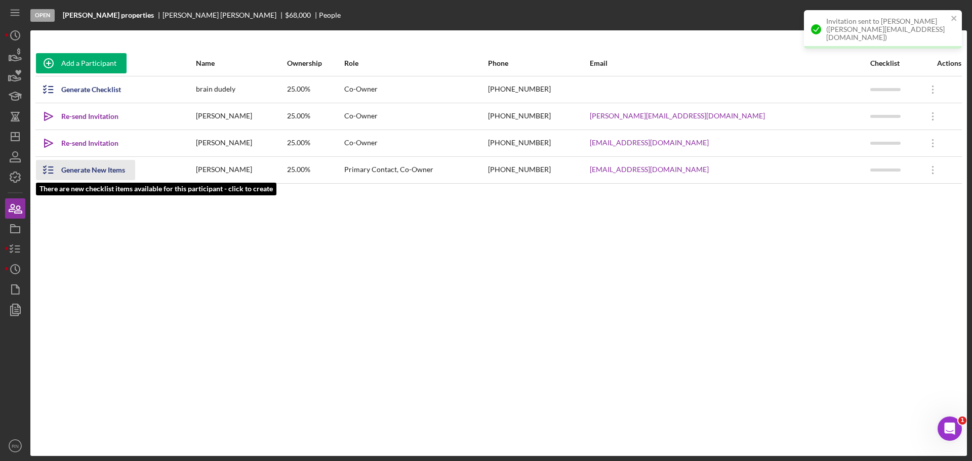
click at [106, 170] on div "Generate New Items" at bounding box center [93, 170] width 64 height 20
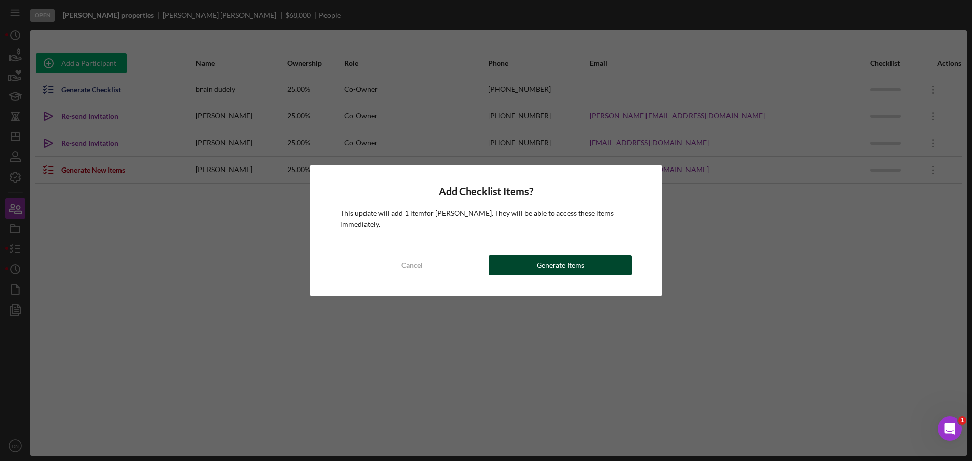
click at [519, 268] on button "Generate Items" at bounding box center [560, 265] width 143 height 20
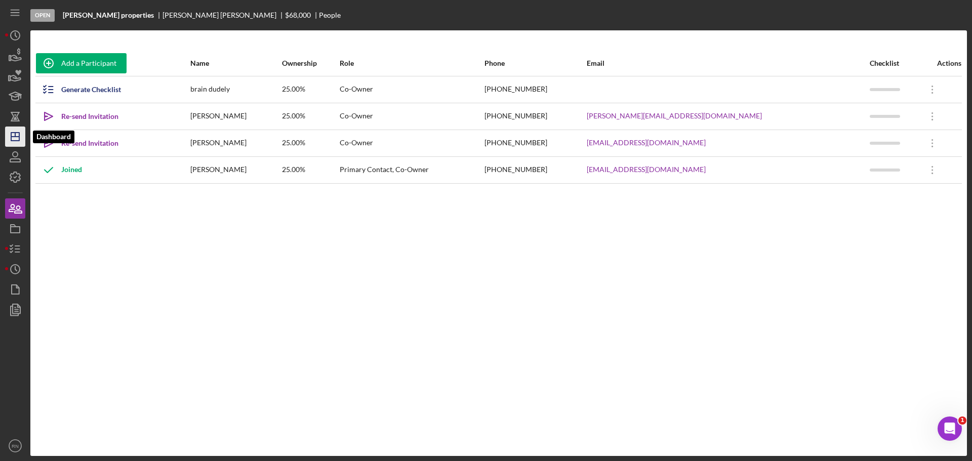
click at [12, 135] on polygon "button" at bounding box center [15, 137] width 8 height 8
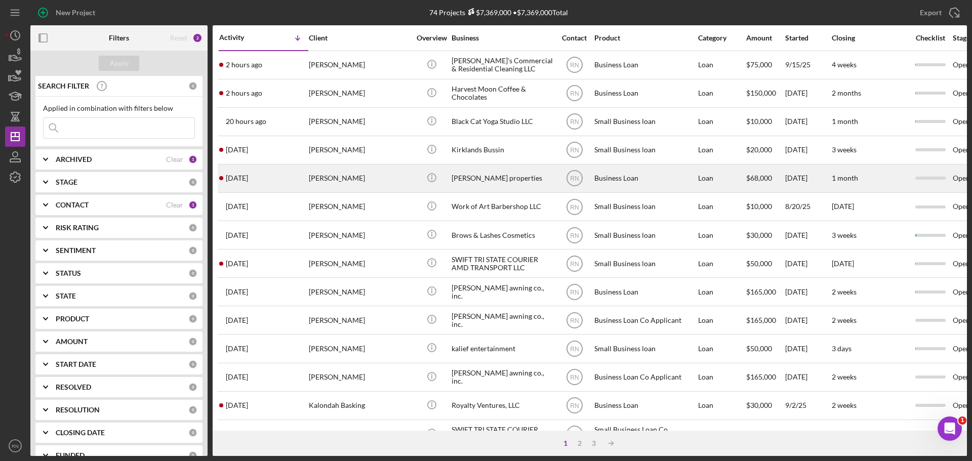
click at [248, 177] on time "[DATE]" at bounding box center [237, 178] width 22 height 8
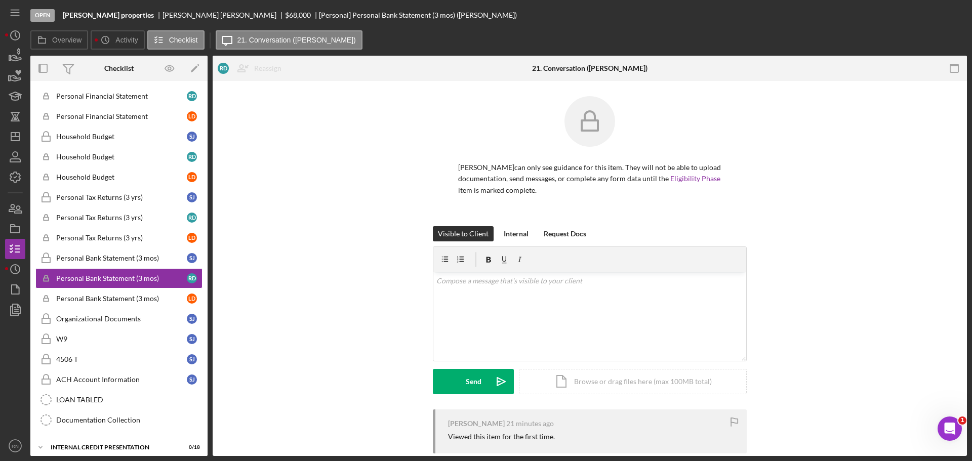
scroll to position [234, 0]
